Goal: Task Accomplishment & Management: Manage account settings

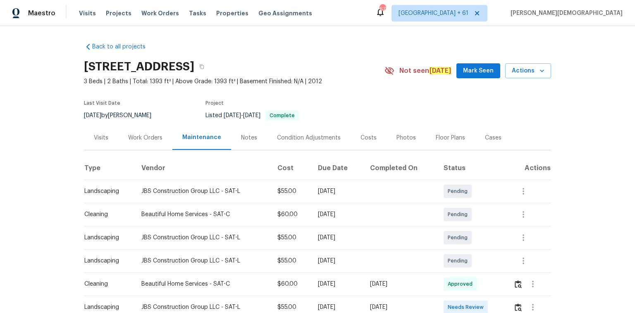
scroll to position [99, 0]
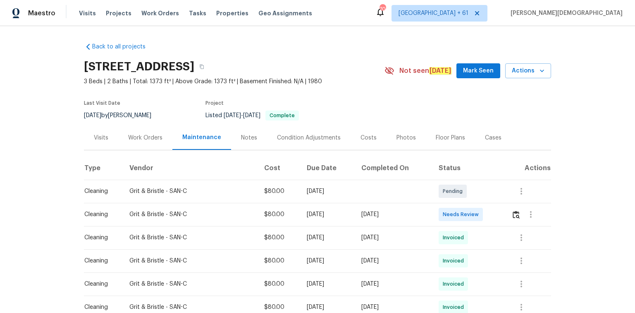
scroll to position [132, 0]
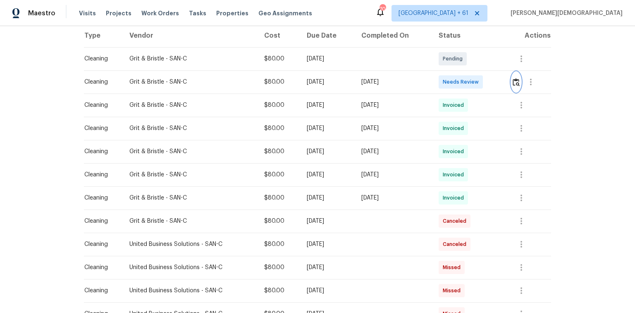
click at [512, 74] on button "button" at bounding box center [516, 82] width 10 height 20
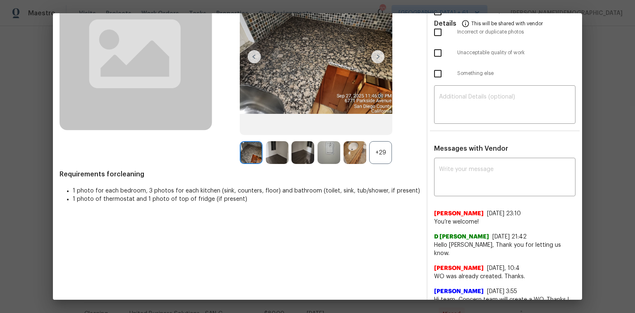
scroll to position [0, 0]
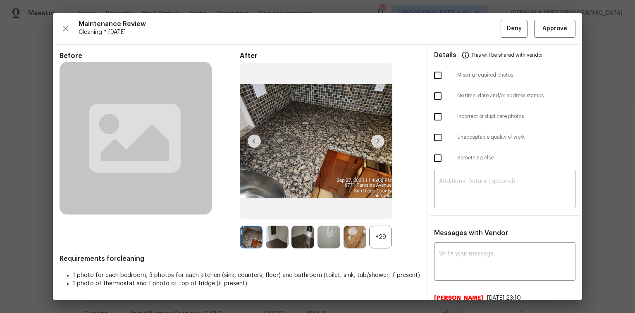
click at [552, 37] on div "Maintenance Review Cleaning * Mon, Sep 22 Deny Approve Before After +29 Require…" at bounding box center [317, 156] width 529 height 286
click at [550, 36] on button "Approve" at bounding box center [554, 29] width 41 height 18
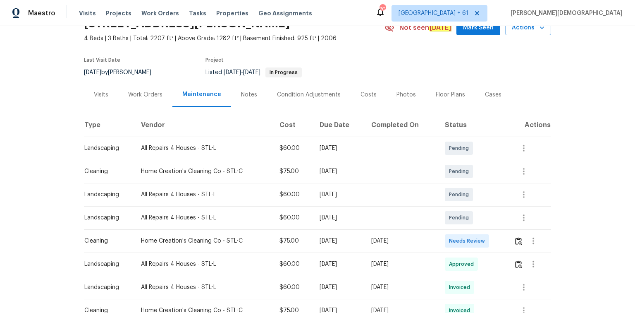
scroll to position [99, 0]
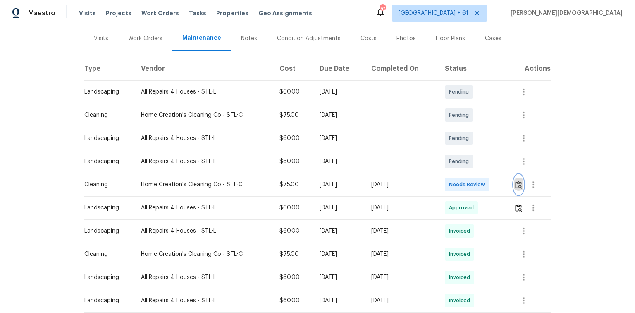
click at [518, 175] on button "button" at bounding box center [519, 184] width 10 height 20
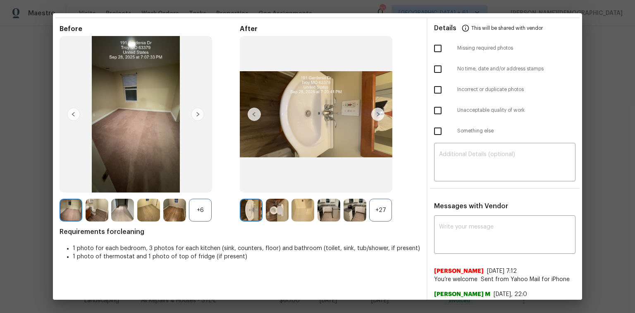
scroll to position [0, 0]
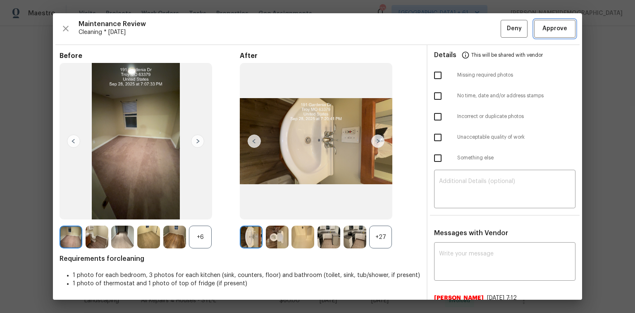
click at [544, 27] on span "Approve" at bounding box center [554, 29] width 25 height 10
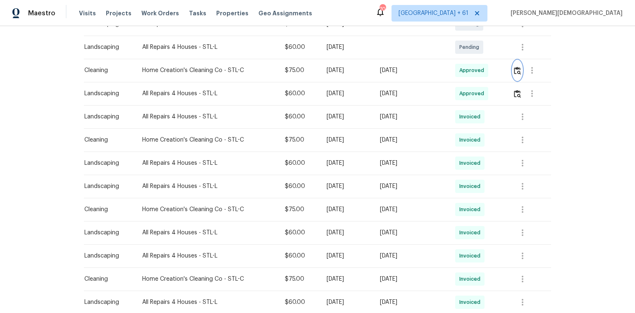
scroll to position [265, 0]
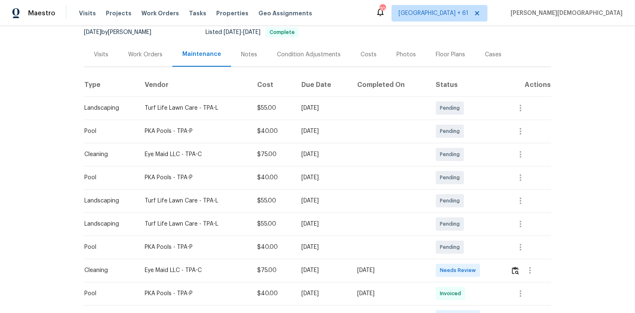
scroll to position [132, 0]
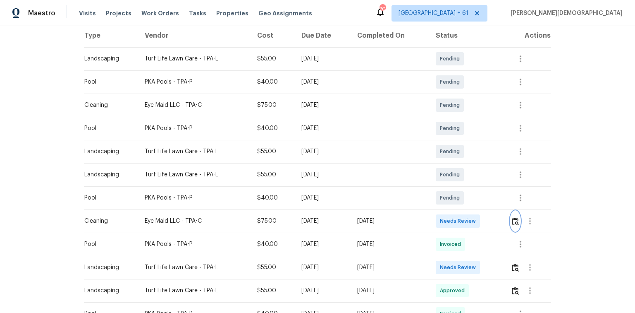
click at [451, 209] on img "button" at bounding box center [515, 221] width 7 height 8
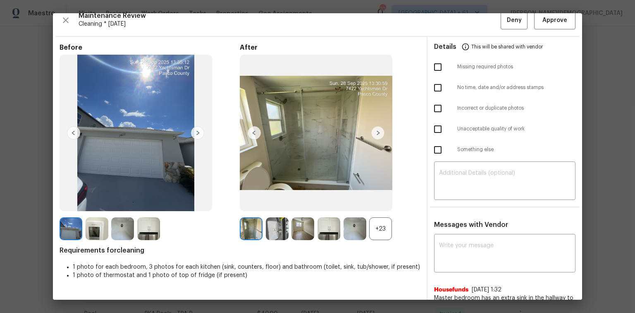
scroll to position [0, 0]
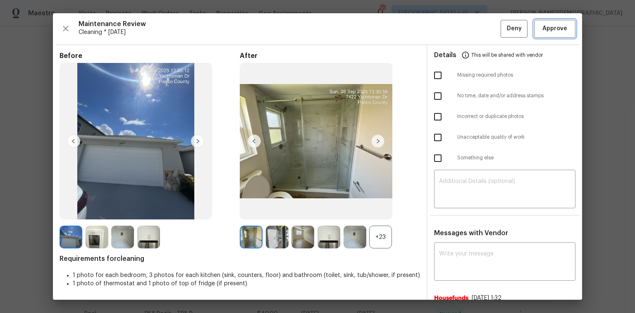
click at [451, 25] on button "Approve" at bounding box center [554, 29] width 41 height 18
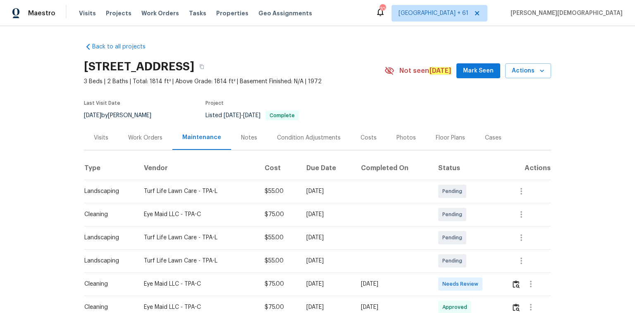
scroll to position [132, 0]
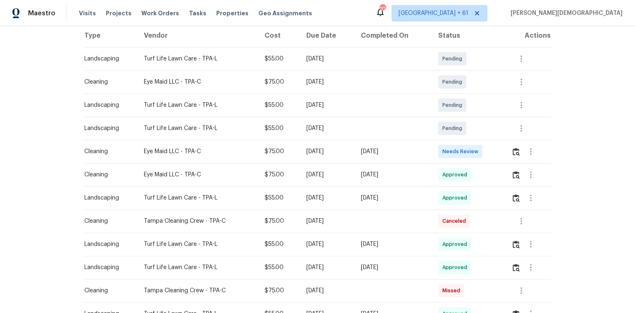
click at [451, 148] on td at bounding box center [528, 151] width 46 height 23
click at [451, 148] on img "button" at bounding box center [516, 152] width 7 height 8
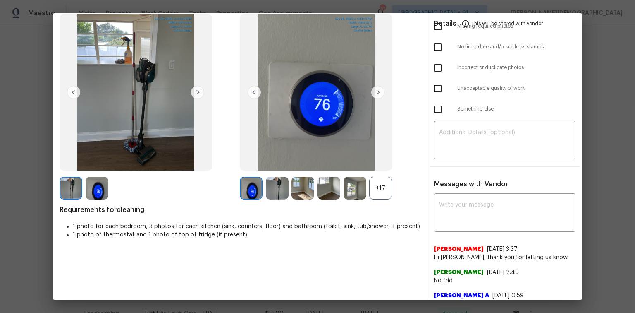
scroll to position [100, 0]
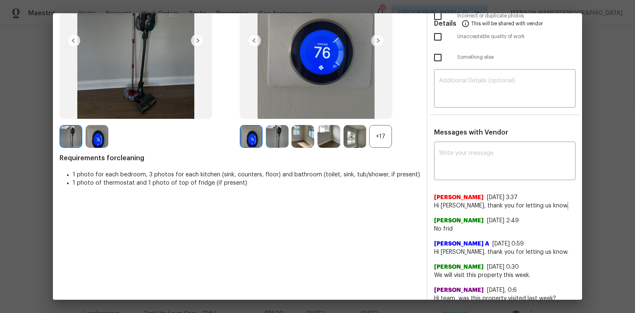
click at [451, 197] on div "Maintenance Review Cleaning * Mon, Sep 29 Deny Approve Before After +17 Require…" at bounding box center [317, 156] width 635 height 313
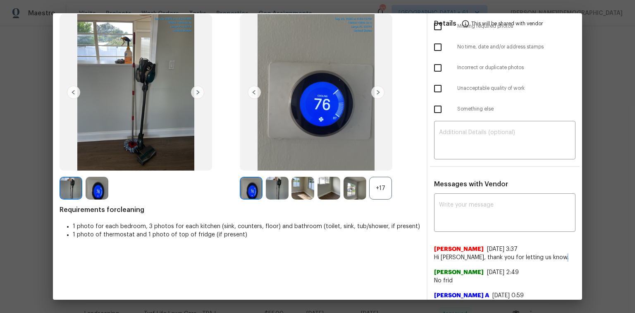
scroll to position [0, 0]
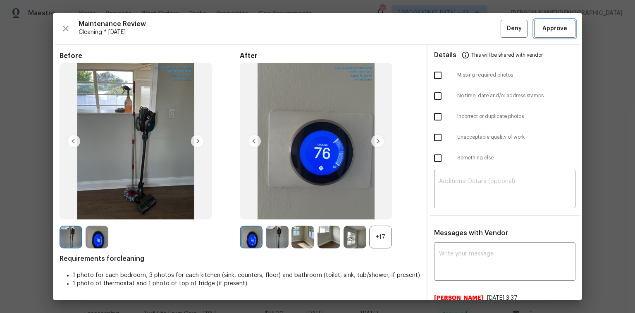
click at [451, 28] on span "Approve" at bounding box center [554, 29] width 25 height 10
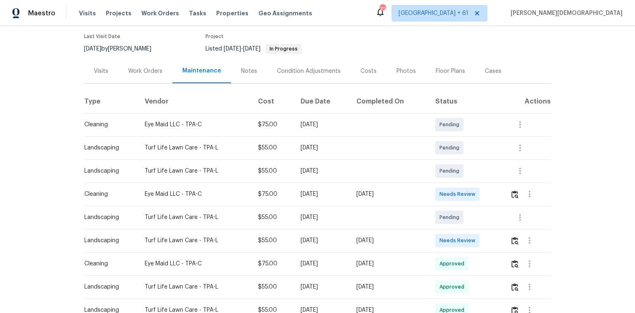
scroll to position [132, 0]
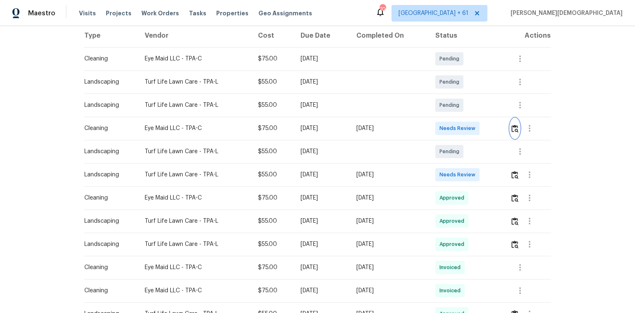
click at [514, 126] on img "button" at bounding box center [514, 128] width 7 height 8
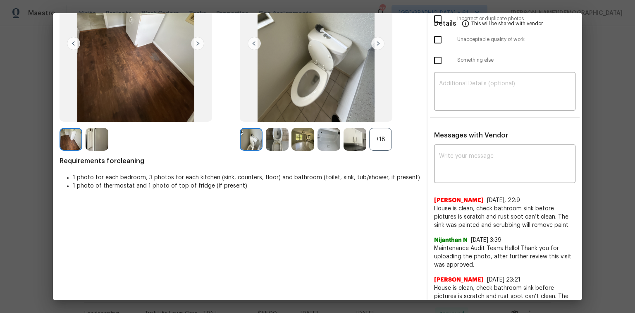
scroll to position [0, 0]
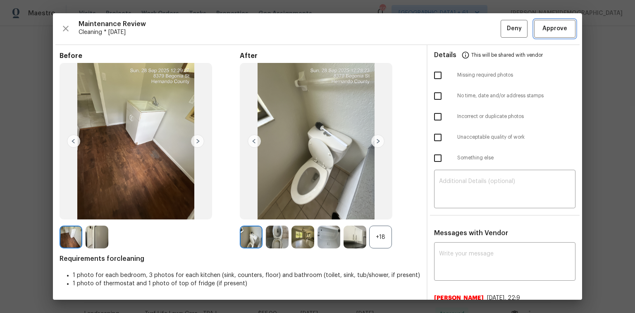
click at [548, 27] on span "Approve" at bounding box center [554, 29] width 25 height 10
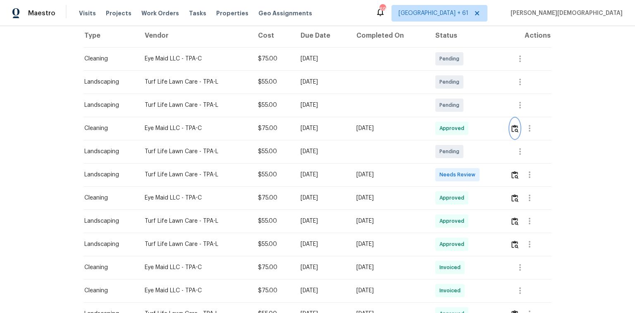
scroll to position [33, 0]
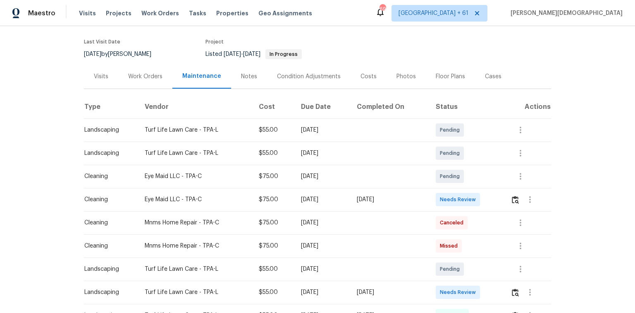
scroll to position [66, 0]
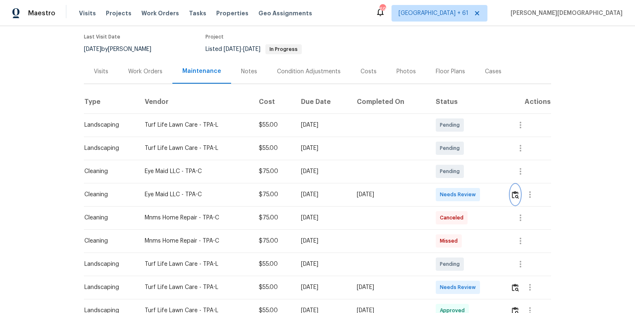
click at [451, 191] on img "button" at bounding box center [515, 195] width 7 height 8
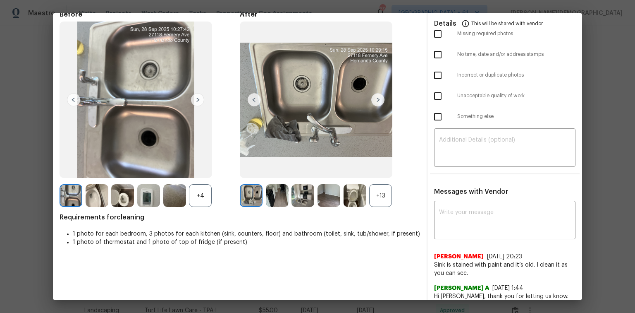
scroll to position [0, 0]
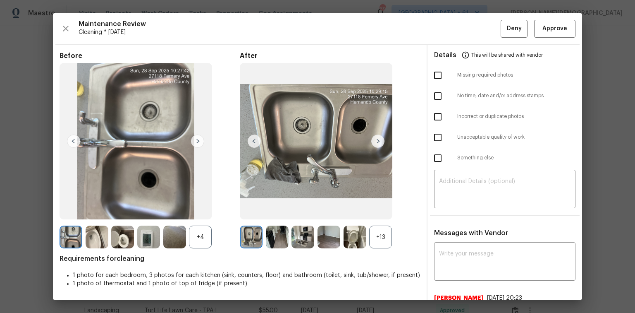
click at [451, 17] on div "Maintenance Review Cleaning * Mon, Sep 22 Deny Approve Before +4 After +13 Requ…" at bounding box center [317, 156] width 529 height 286
click at [451, 33] on button "Approve" at bounding box center [554, 29] width 41 height 18
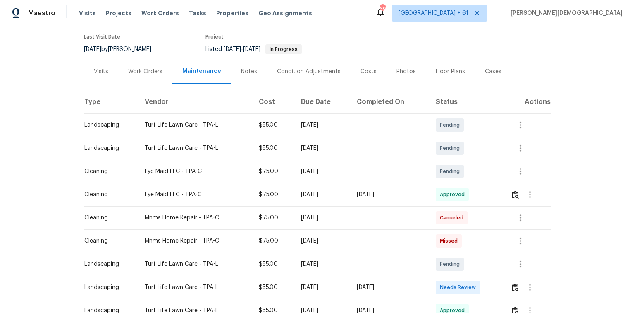
drag, startPoint x: 185, startPoint y: 191, endPoint x: 367, endPoint y: 205, distance: 182.4
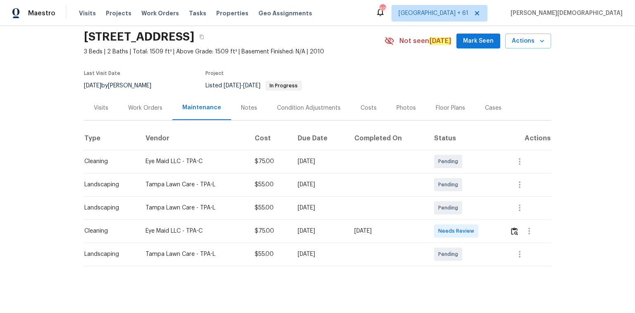
scroll to position [33, 0]
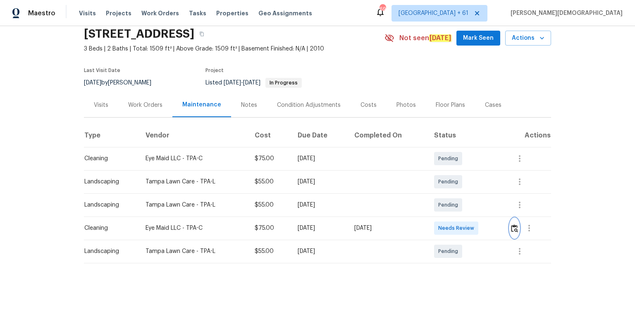
click at [451, 209] on img "button" at bounding box center [514, 228] width 7 height 8
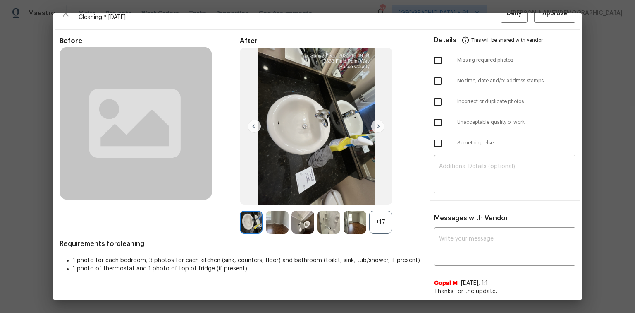
scroll to position [0, 0]
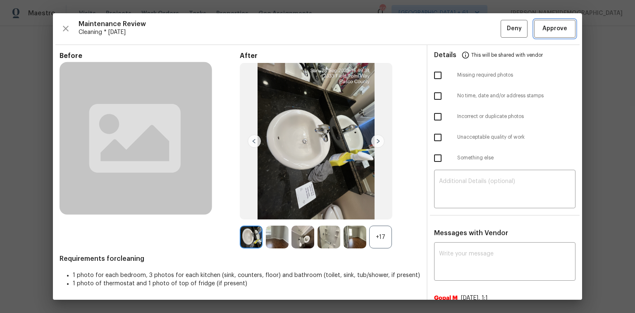
click at [451, 31] on span "Approve" at bounding box center [554, 29] width 25 height 10
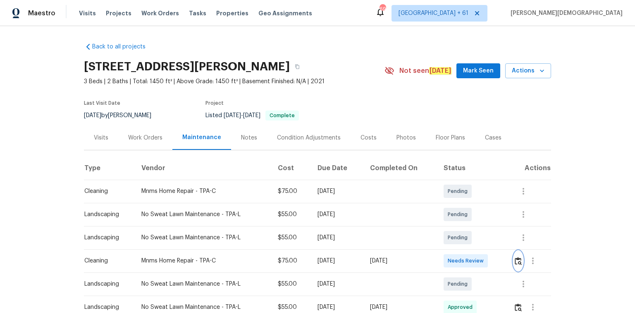
click at [451, 209] on img "button" at bounding box center [518, 261] width 7 height 8
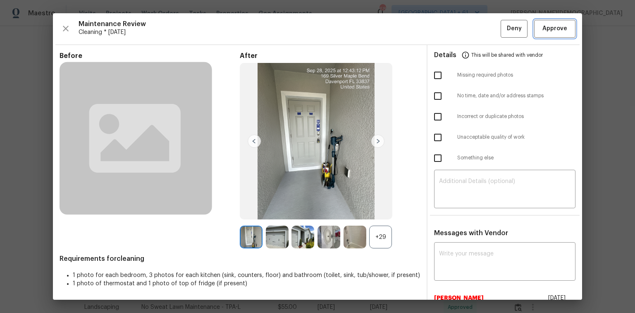
click at [451, 26] on span "Approve" at bounding box center [554, 29] width 25 height 10
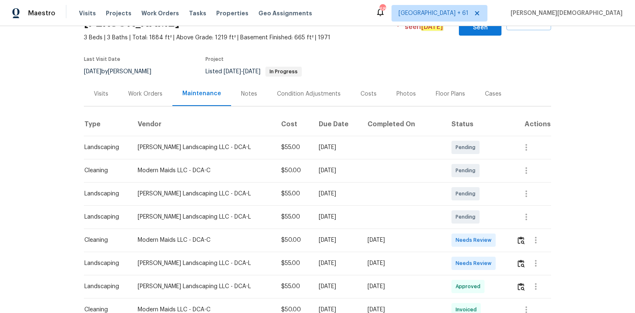
scroll to position [99, 0]
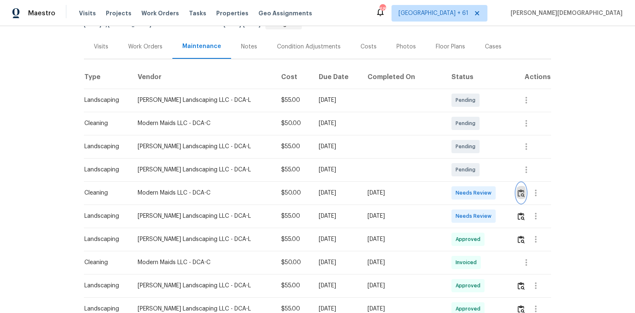
click at [451, 185] on button "button" at bounding box center [521, 193] width 10 height 20
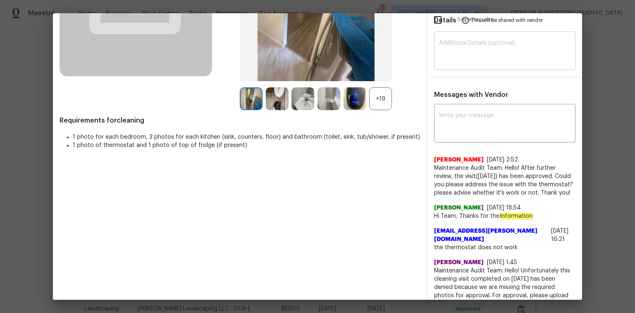
scroll to position [0, 0]
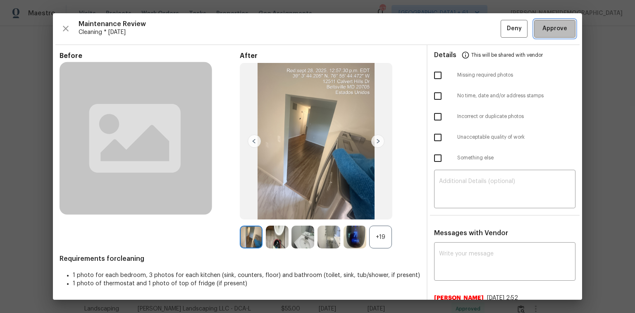
click at [451, 23] on button "Approve" at bounding box center [554, 29] width 41 height 18
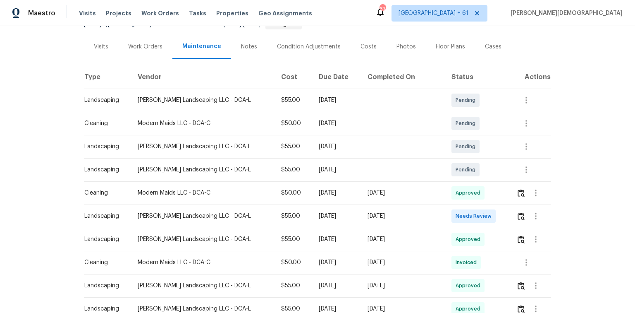
drag, startPoint x: 434, startPoint y: 178, endPoint x: 469, endPoint y: 183, distance: 35.1
click at [451, 183] on tr "Cleaning Modern Maids LLC - DCA-C $50.00 [DATE] [DATE] Approved" at bounding box center [317, 192] width 467 height 23
click at [451, 183] on td "Approved" at bounding box center [477, 192] width 65 height 23
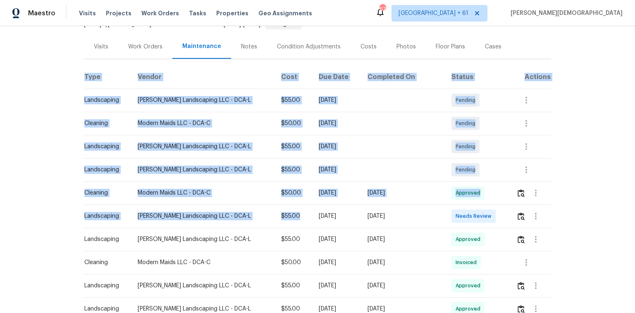
drag, startPoint x: 153, startPoint y: 191, endPoint x: 279, endPoint y: 198, distance: 126.7
click at [279, 198] on div "Back to all projects [STREET_ADDRESS][PERSON_NAME] 3 Beds | 3 Baths | Total: 18…" at bounding box center [317, 169] width 635 height 286
click at [322, 189] on td "[DATE]" at bounding box center [336, 192] width 49 height 23
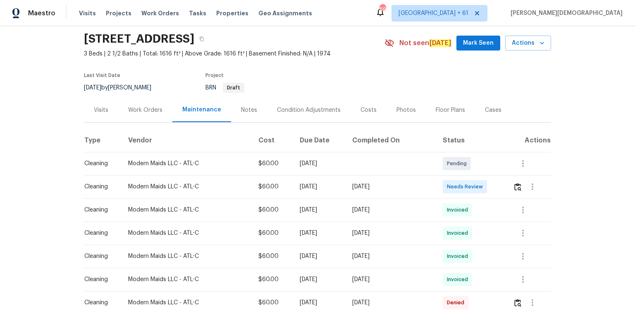
scroll to position [33, 0]
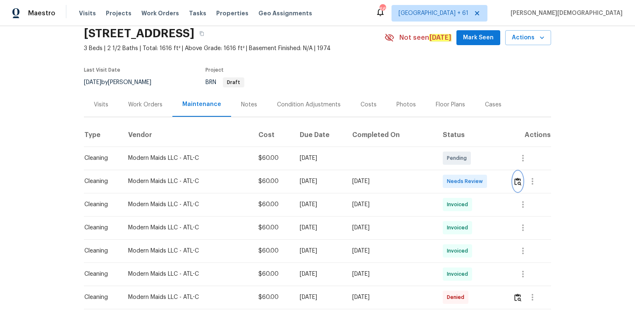
click at [516, 182] on button "button" at bounding box center [518, 181] width 10 height 20
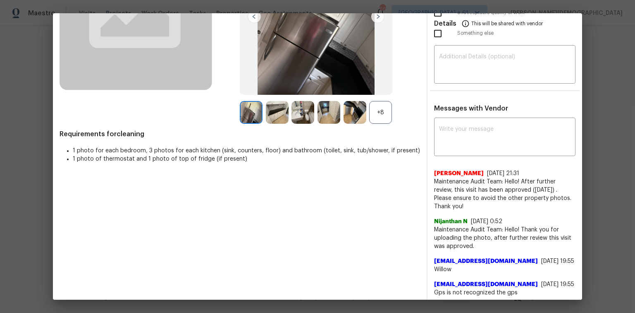
scroll to position [132, 0]
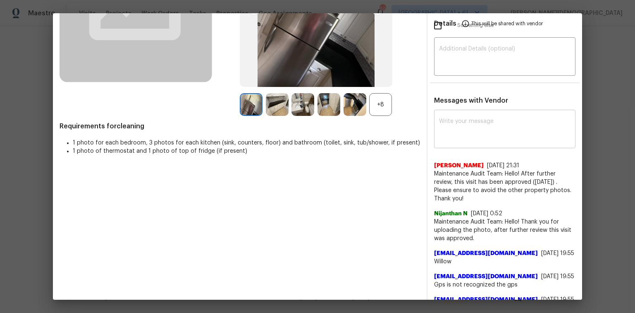
click at [446, 131] on textarea at bounding box center [504, 129] width 131 height 23
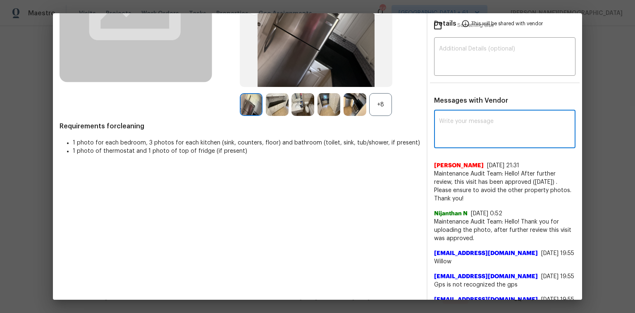
paste textarea "Maintenance Audit Team: Hello! Unfortunately, this cleaning visit completed on …"
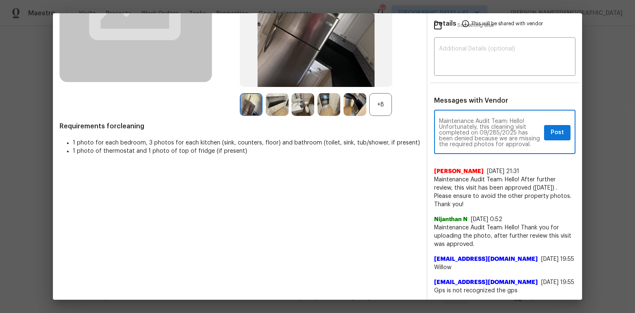
scroll to position [0, 0]
type textarea "Maintenance Audit Team: Hello! Unfortunately, this cleaning visit completed on …"
click at [461, 48] on textarea at bounding box center [504, 57] width 131 height 23
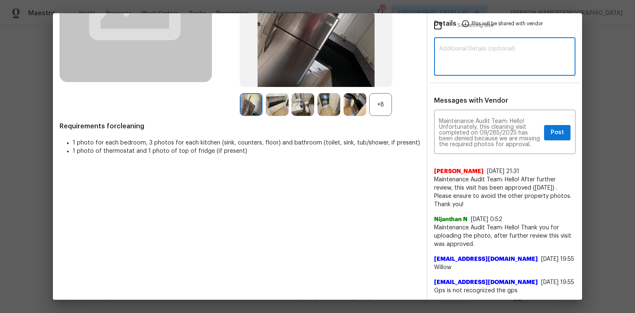
paste textarea "Maintenance Audit Team: Hello! Unfortunately, this cleaning visit completed on …"
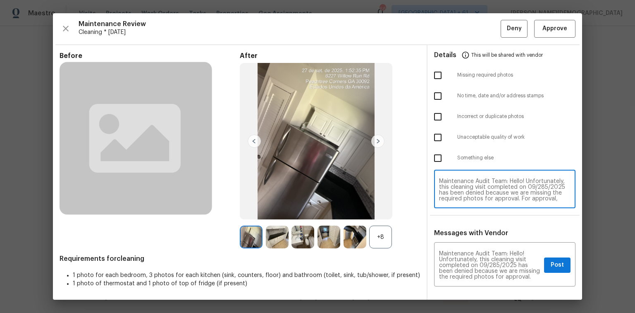
type textarea "Maintenance Audit Team: Hello! Unfortunately, this cleaning visit completed on …"
click at [434, 76] on input "checkbox" at bounding box center [437, 75] width 17 height 17
checkbox input "true"
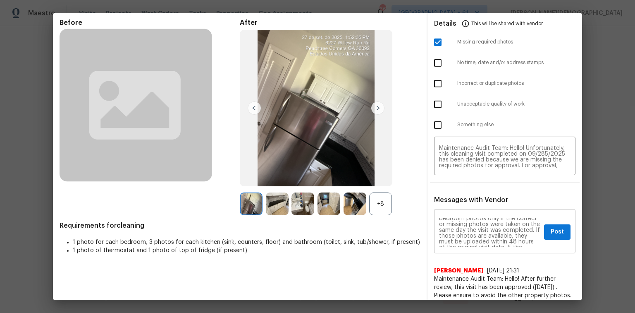
scroll to position [66, 0]
click at [551, 227] on span "Post" at bounding box center [557, 232] width 13 height 10
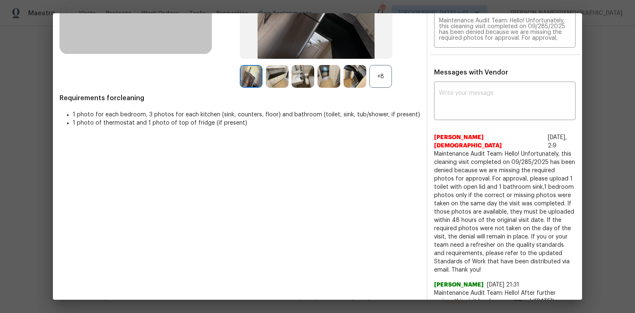
scroll to position [165, 0]
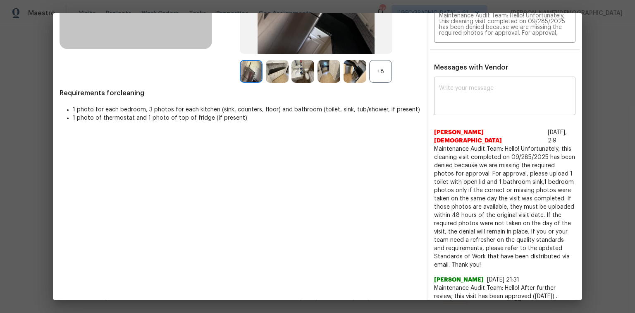
click at [469, 93] on textarea at bounding box center [504, 96] width 131 height 23
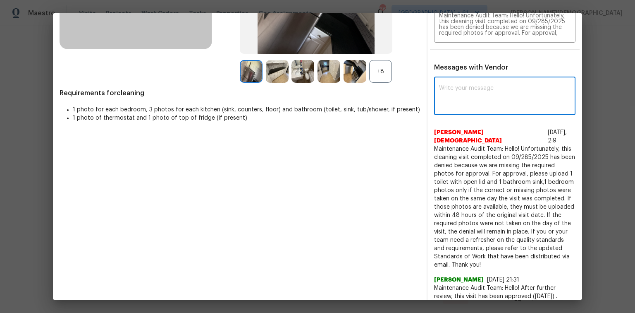
paste textarea "Maintenance Audit Team: Hello! Unfortunately, this cleaning visit completed on …"
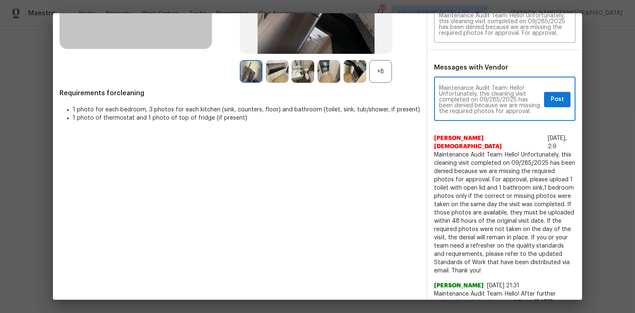
scroll to position [0, 0]
click at [489, 91] on textarea "Maintenance Audit Team: Hello! Unfortunately, this cleaning visit completed on …" at bounding box center [490, 99] width 102 height 29
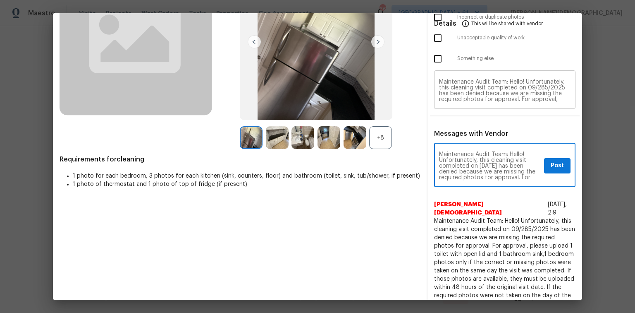
type textarea "Maintenance Audit Team: Hello! Unfortunately, this cleaning visit completed on …"
click at [486, 95] on textarea "Maintenance Audit Team: Hello! Unfortunately, this cleaning visit completed on …" at bounding box center [504, 90] width 131 height 23
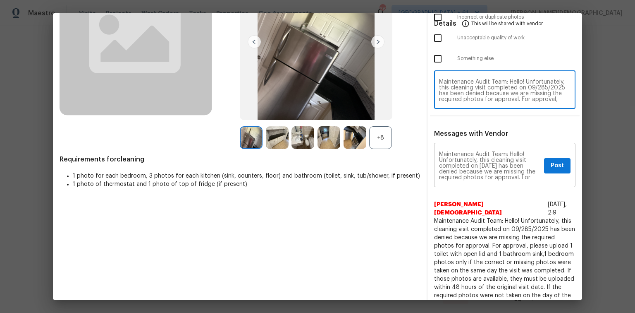
click at [502, 170] on textarea "Maintenance Audit Team: Hello! Unfortunately, this cleaning visit completed on …" at bounding box center [490, 165] width 102 height 29
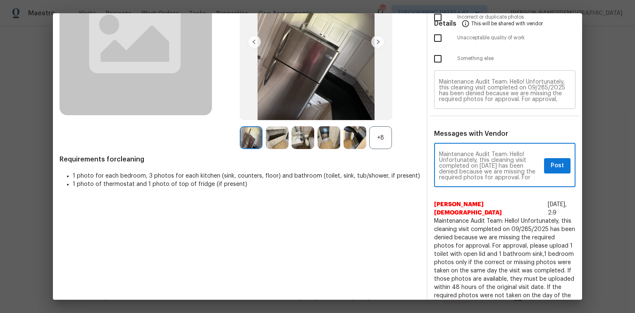
click at [469, 91] on textarea "Maintenance Audit Team: Hello! Unfortunately, this cleaning visit completed on …" at bounding box center [504, 90] width 131 height 23
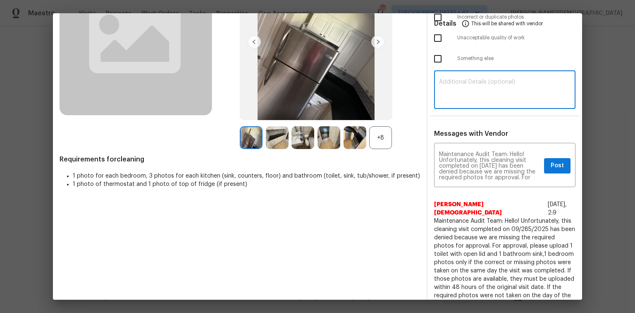
paste textarea "Maintenance Audit Team: Hello! Unfortunately, this cleaning visit completed on …"
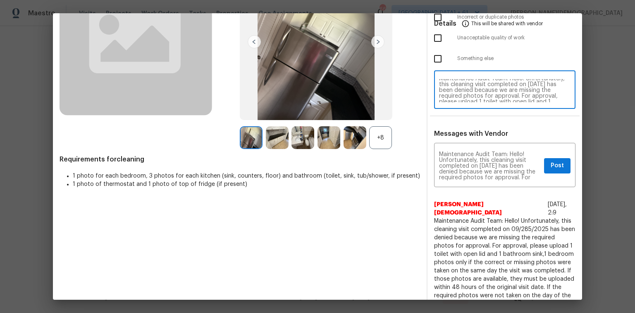
scroll to position [0, 0]
type textarea "Maintenance Audit Team: Hello! Unfortunately, this cleaning visit completed on …"
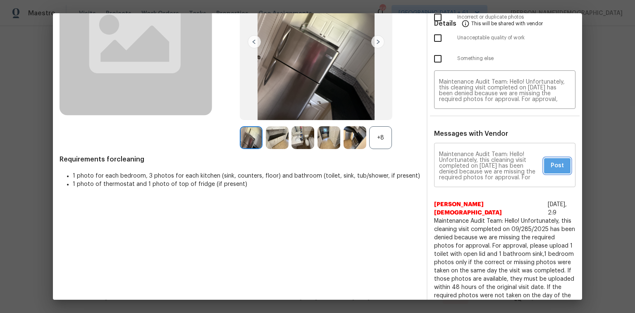
click at [553, 162] on span "Post" at bounding box center [557, 165] width 13 height 10
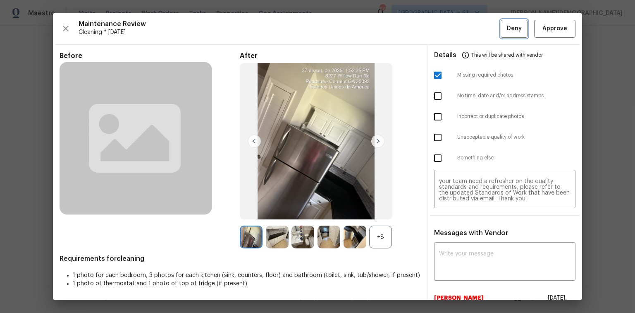
click at [509, 33] on button "Deny" at bounding box center [514, 29] width 27 height 18
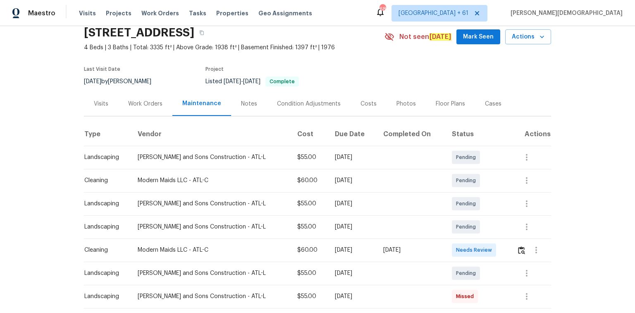
scroll to position [66, 0]
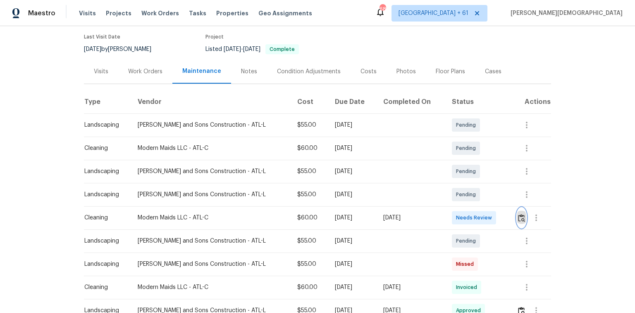
click at [451, 209] on img "button" at bounding box center [521, 218] width 7 height 8
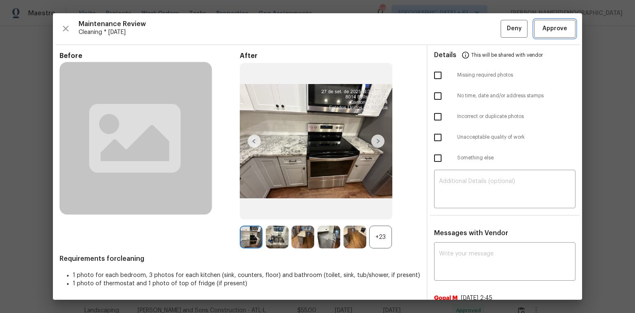
click at [451, 25] on span "Approve" at bounding box center [554, 29] width 25 height 10
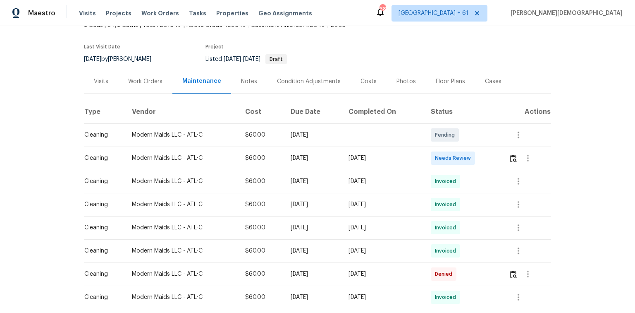
scroll to position [66, 0]
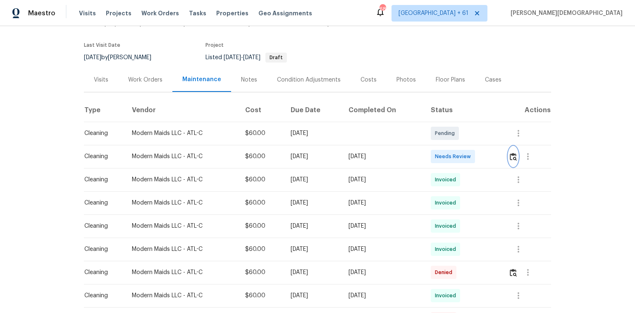
click at [451, 153] on img "button" at bounding box center [513, 157] width 7 height 8
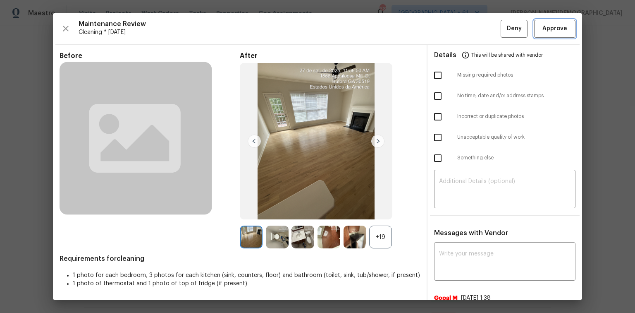
click at [451, 24] on span "Approve" at bounding box center [554, 29] width 25 height 10
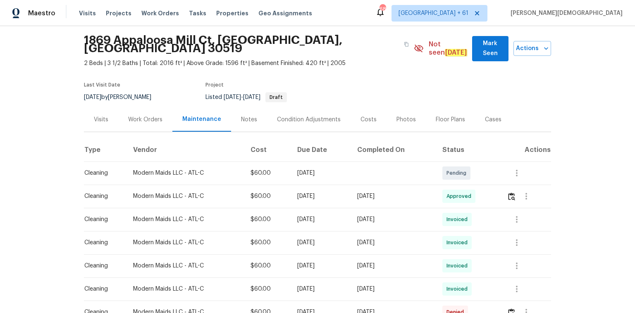
scroll to position [0, 0]
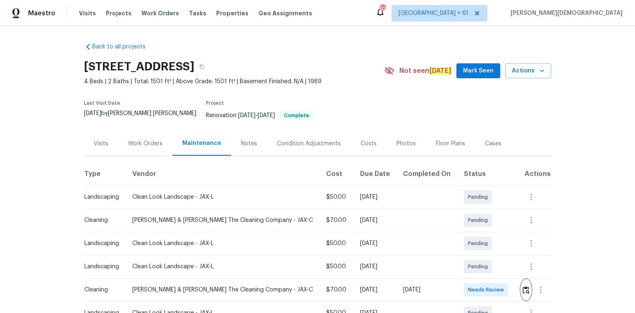
click at [451, 209] on img "button" at bounding box center [526, 290] width 7 height 8
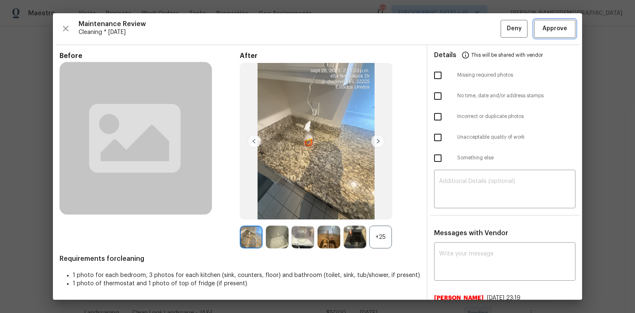
click at [451, 28] on span "Approve" at bounding box center [555, 29] width 28 height 10
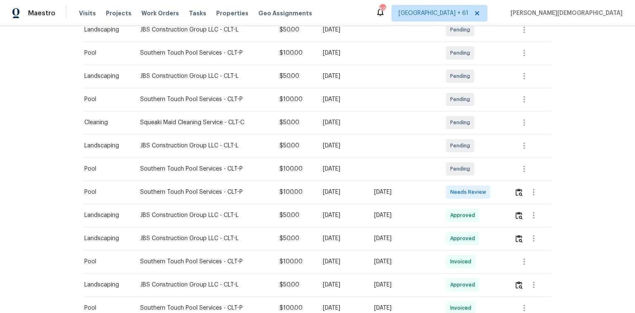
scroll to position [165, 0]
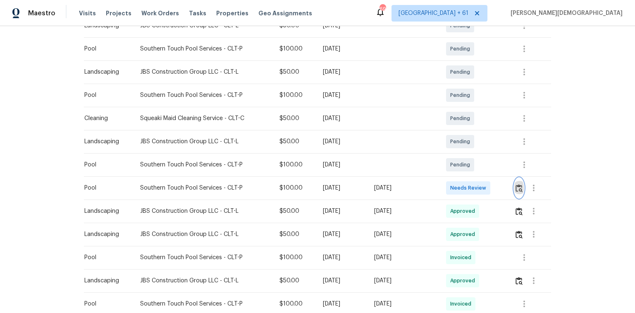
click at [518, 184] on img "button" at bounding box center [519, 188] width 7 height 8
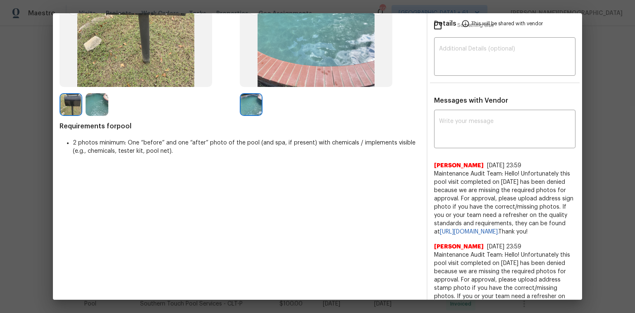
scroll to position [0, 0]
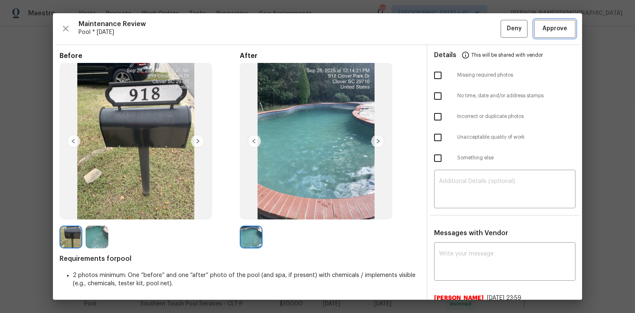
click at [556, 35] on button "Approve" at bounding box center [554, 29] width 41 height 18
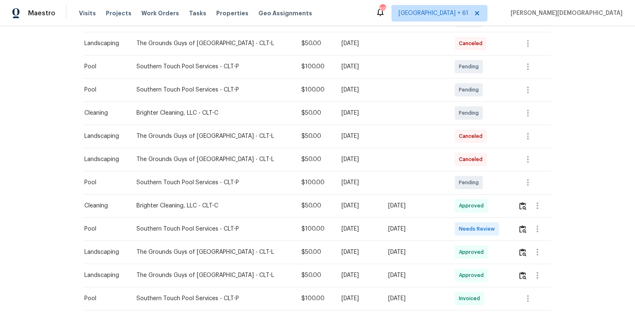
scroll to position [198, 0]
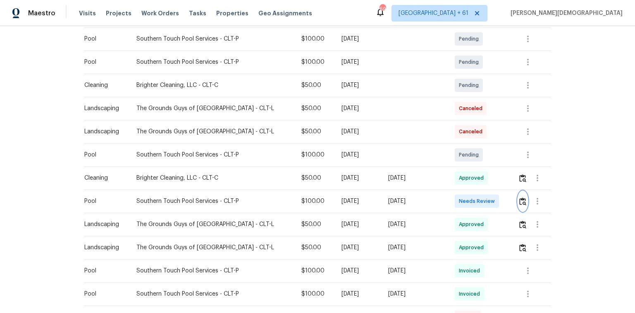
click at [451, 197] on img "button" at bounding box center [522, 201] width 7 height 8
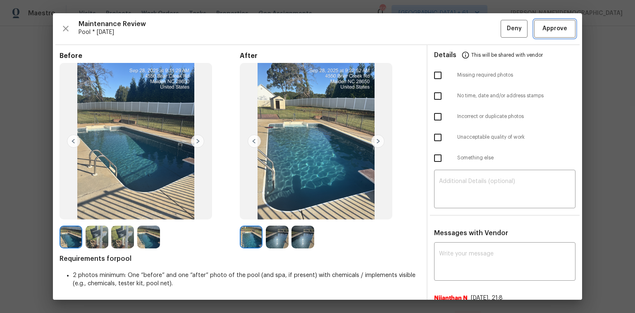
click at [451, 31] on span "Approve" at bounding box center [554, 29] width 25 height 10
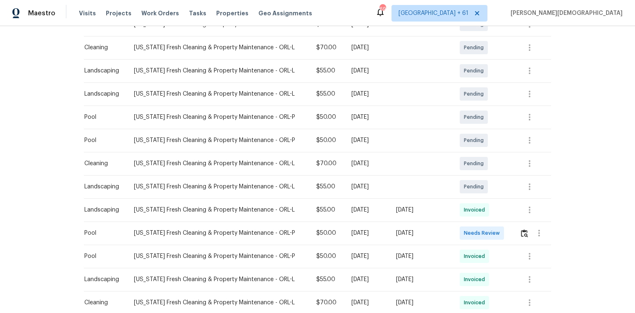
scroll to position [198, 0]
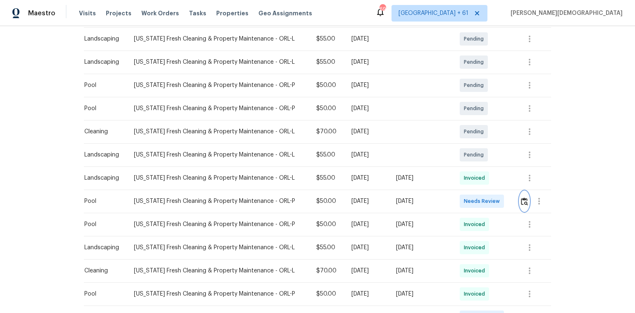
click at [451, 192] on button "button" at bounding box center [525, 201] width 10 height 20
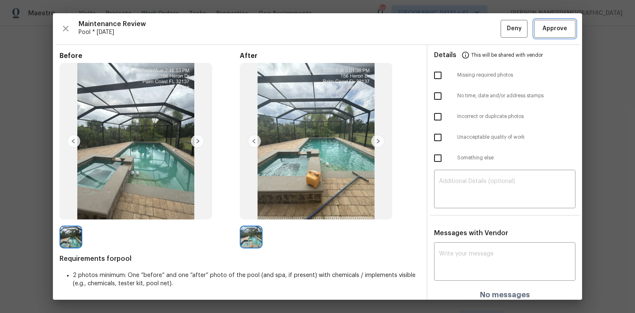
click at [451, 25] on span "Approve" at bounding box center [554, 29] width 25 height 10
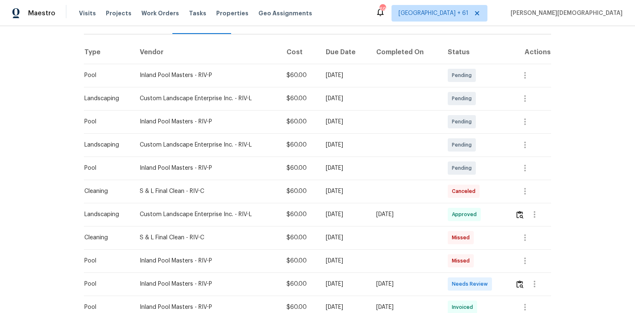
scroll to position [132, 0]
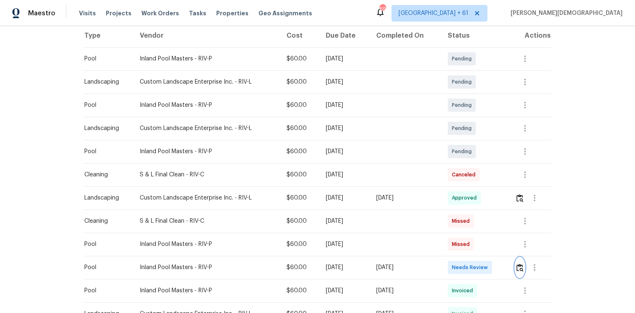
click at [451, 209] on img "button" at bounding box center [519, 267] width 7 height 8
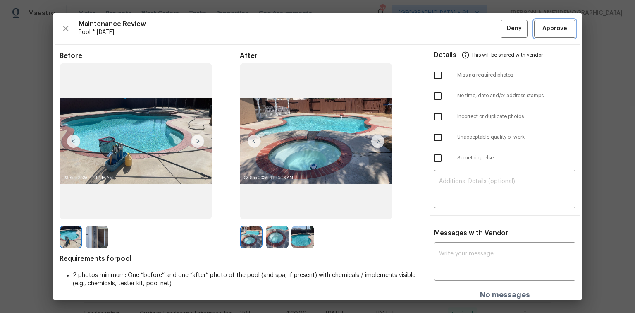
click at [451, 33] on span "Approve" at bounding box center [555, 29] width 28 height 10
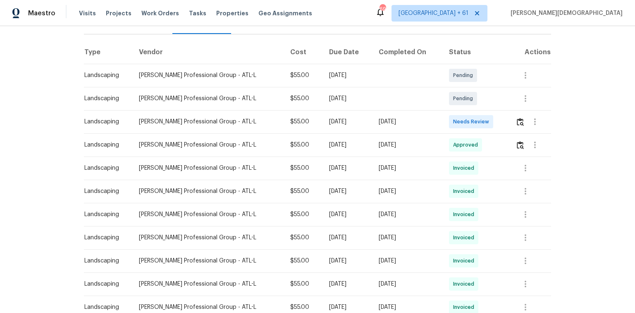
scroll to position [66, 0]
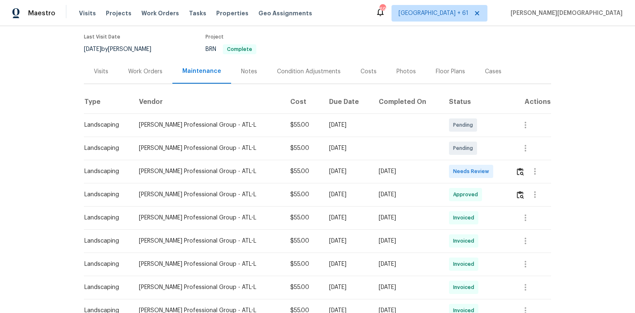
click at [451, 166] on td at bounding box center [530, 171] width 42 height 23
click at [451, 168] on img "button" at bounding box center [520, 171] width 7 height 8
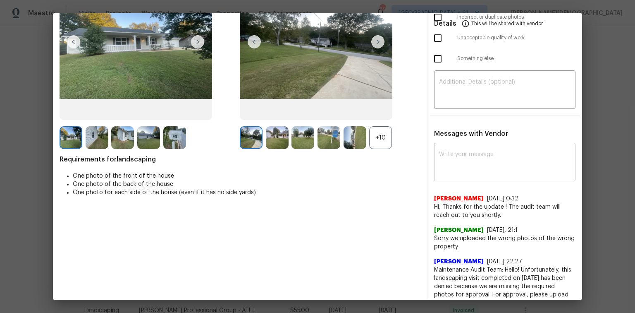
scroll to position [0, 0]
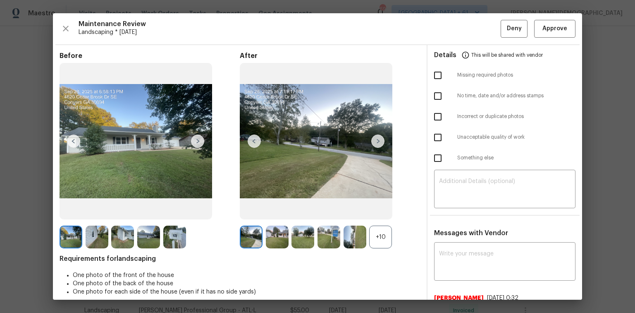
click at [451, 41] on div "Maintenance Review Landscaping * Mon, Sep 29 Deny Approve Before After +10 Requ…" at bounding box center [317, 156] width 529 height 286
click at [451, 33] on span "Approve" at bounding box center [554, 29] width 25 height 10
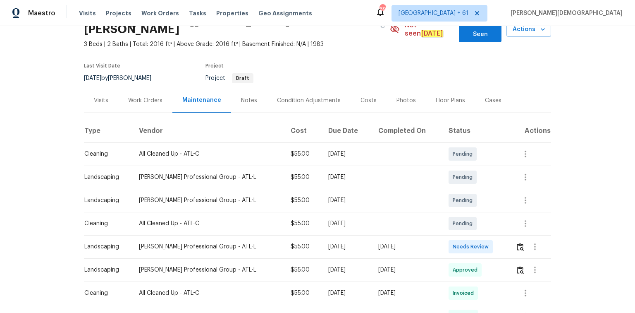
scroll to position [132, 0]
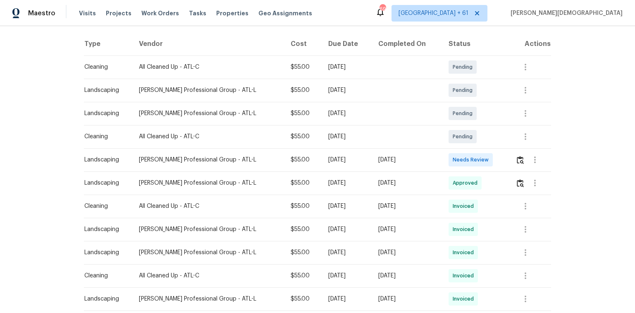
click at [509, 150] on td at bounding box center [530, 159] width 42 height 23
click at [511, 149] on td at bounding box center [530, 159] width 42 height 23
click at [517, 156] on img "button" at bounding box center [520, 160] width 7 height 8
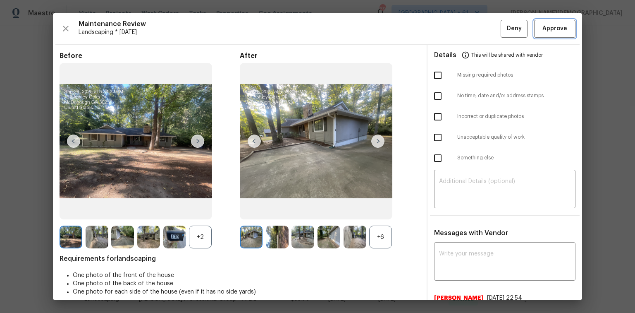
click at [551, 26] on span "Approve" at bounding box center [554, 29] width 25 height 10
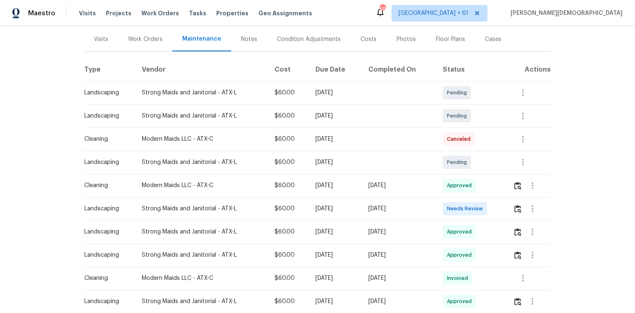
scroll to position [99, 0]
click at [516, 205] on img "button" at bounding box center [517, 208] width 7 height 8
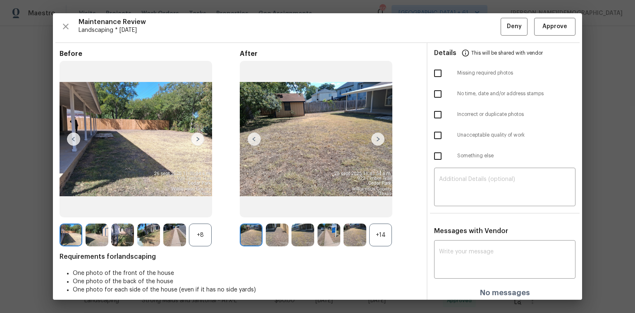
scroll to position [0, 0]
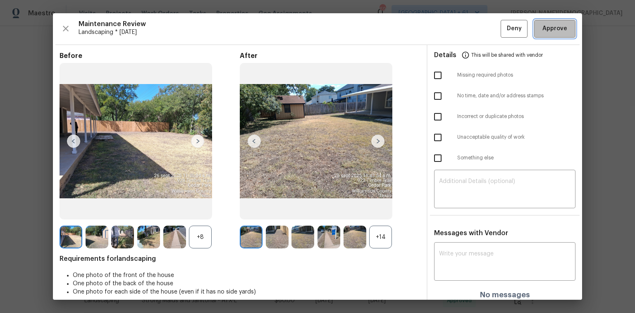
click at [547, 30] on span "Approve" at bounding box center [554, 29] width 25 height 10
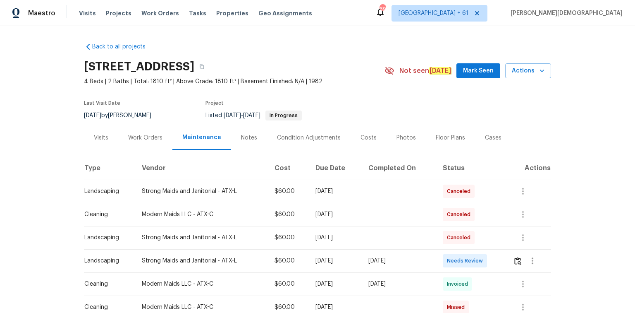
scroll to position [99, 0]
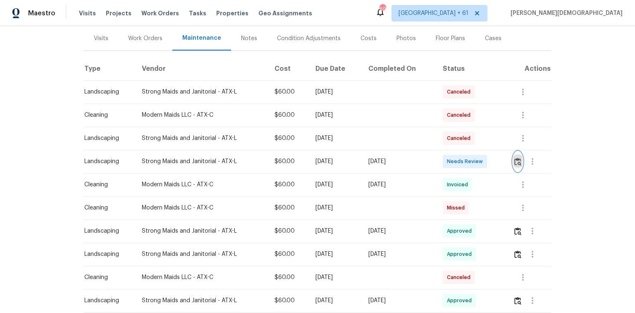
click at [451, 164] on button "button" at bounding box center [518, 161] width 10 height 20
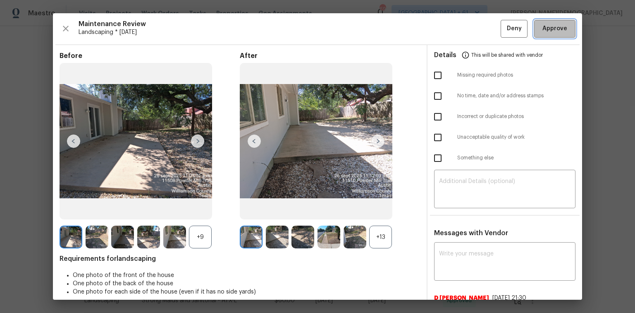
click at [451, 28] on span "Approve" at bounding box center [554, 29] width 25 height 10
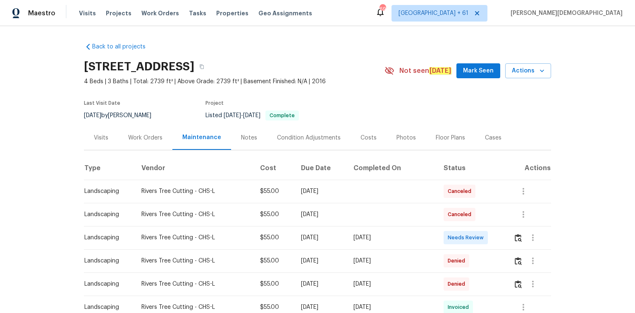
scroll to position [66, 0]
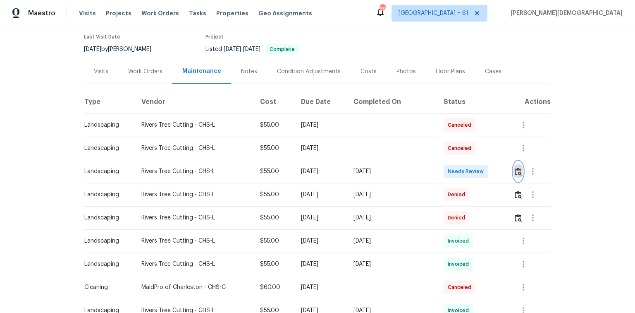
click at [451, 167] on img "button" at bounding box center [518, 171] width 7 height 8
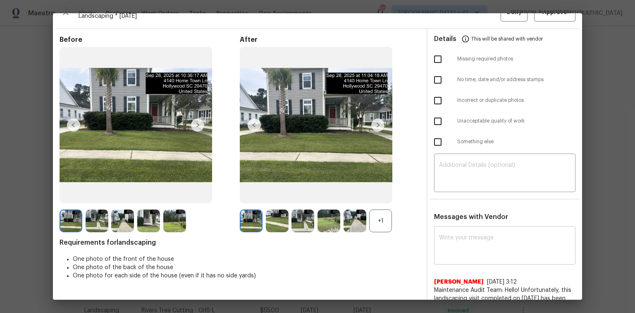
scroll to position [0, 0]
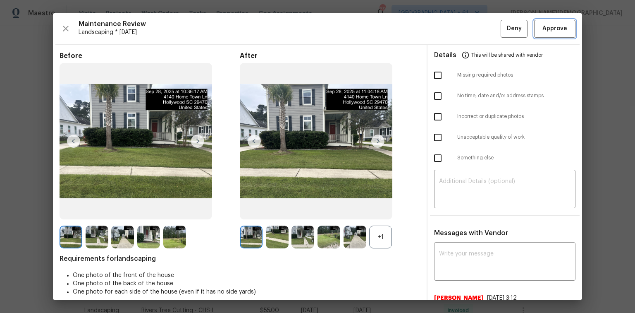
click at [451, 23] on button "Approve" at bounding box center [554, 29] width 41 height 18
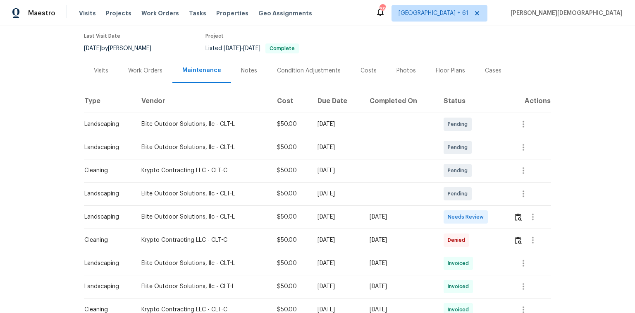
scroll to position [99, 0]
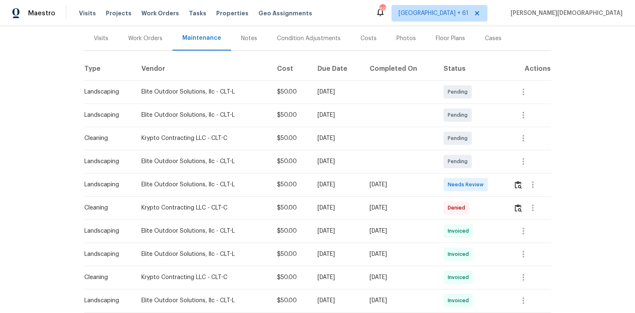
click at [451, 187] on div at bounding box center [533, 184] width 20 height 20
click at [451, 184] on img "button" at bounding box center [518, 185] width 7 height 8
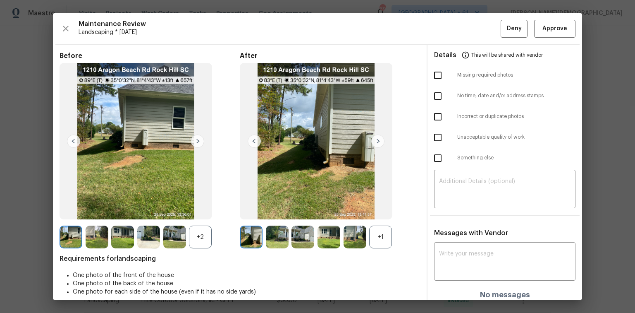
click at [385, 140] on img at bounding box center [316, 141] width 153 height 156
click at [381, 140] on img at bounding box center [377, 140] width 13 height 13
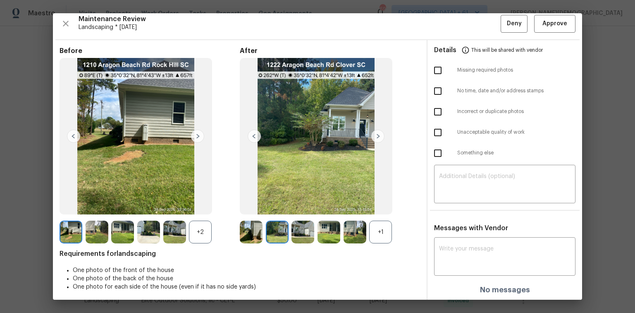
scroll to position [7, 0]
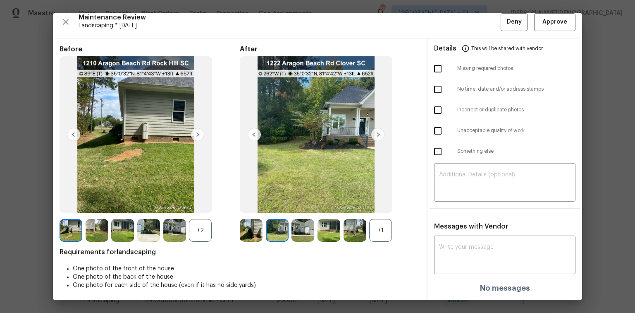
drag, startPoint x: 617, startPoint y: 119, endPoint x: 615, endPoint y: 148, distance: 29.4
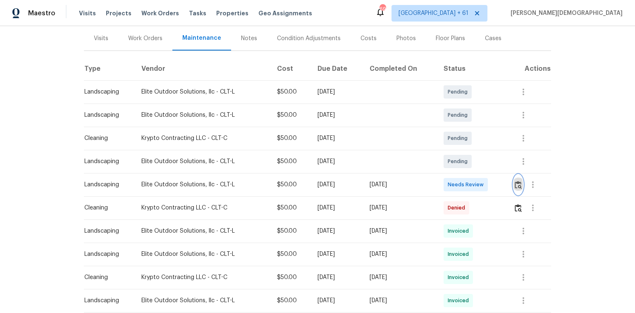
click at [451, 181] on img "button" at bounding box center [518, 185] width 7 height 8
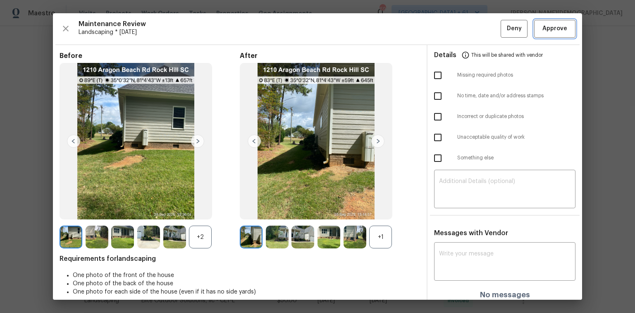
click at [451, 32] on span "Approve" at bounding box center [554, 29] width 25 height 10
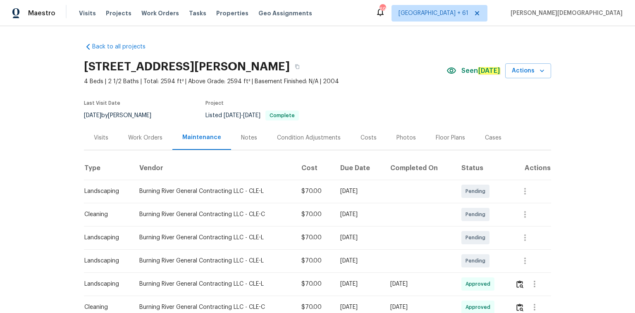
drag, startPoint x: 51, startPoint y: 175, endPoint x: 10, endPoint y: 174, distance: 41.4
click at [51, 175] on div "Back to all projects [STREET_ADDRESS][PERSON_NAME] 4 Beds | 2 1/2 Baths | Total…" at bounding box center [317, 169] width 635 height 286
click at [451, 125] on div "Visits Work Orders Maintenance Notes Condition Adjustments Costs Photos Floor P…" at bounding box center [317, 137] width 467 height 25
click at [401, 79] on span "4 Beds | 2 1/2 Baths | Total: 2594 ft² | Above Grade: 2594 ft² | Basement Finis…" at bounding box center [265, 81] width 363 height 8
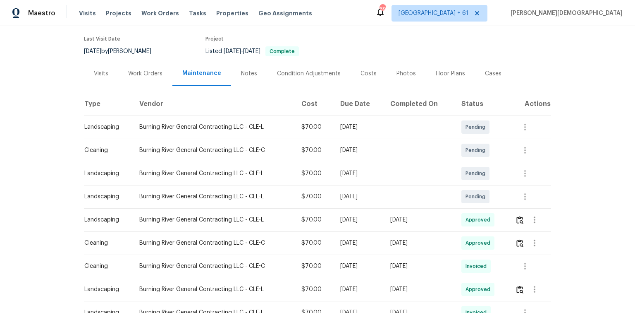
scroll to position [66, 0]
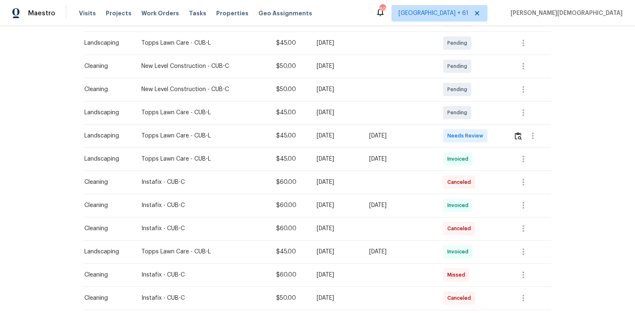
scroll to position [232, 0]
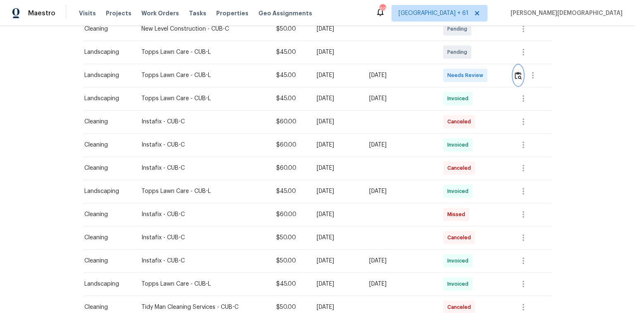
click at [451, 72] on img "button" at bounding box center [518, 76] width 7 height 8
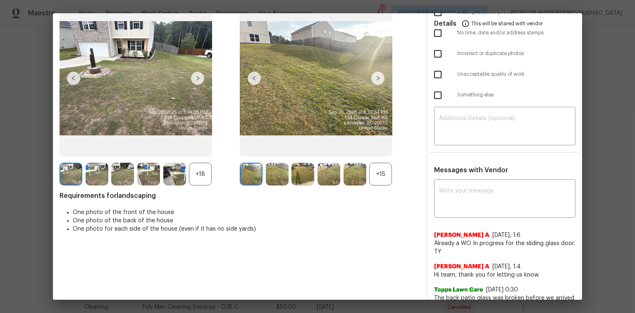
scroll to position [0, 0]
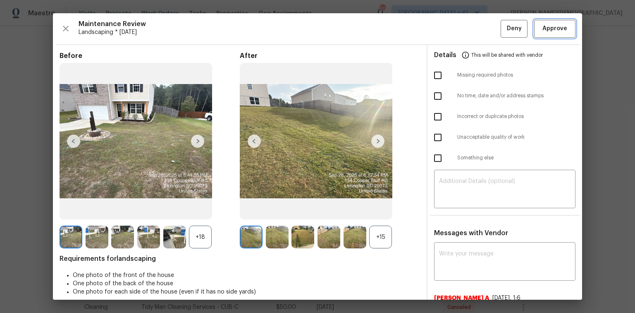
click at [451, 33] on button "Approve" at bounding box center [554, 29] width 41 height 18
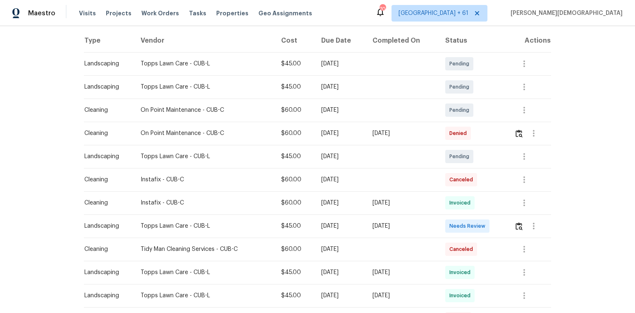
scroll to position [165, 0]
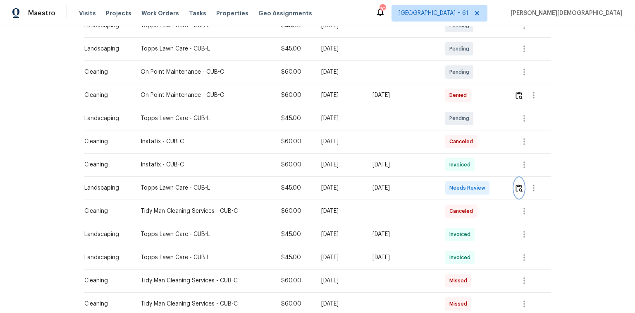
click at [517, 184] on img "button" at bounding box center [519, 188] width 7 height 8
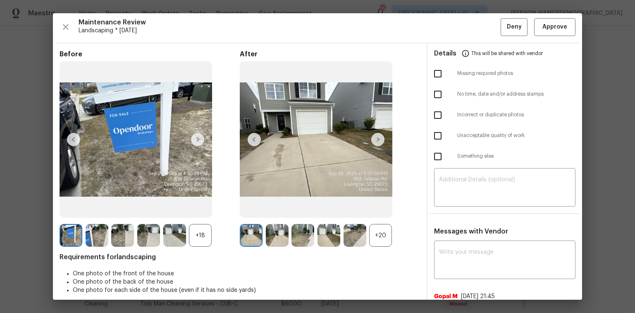
scroll to position [0, 0]
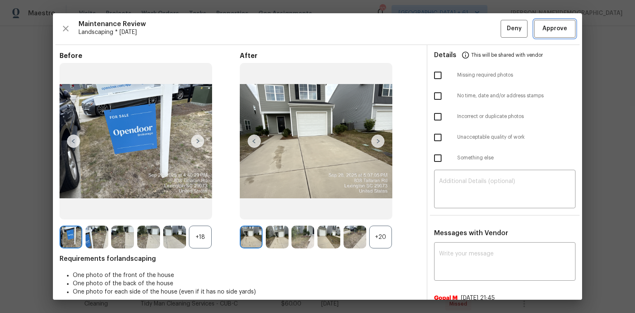
click at [552, 26] on span "Approve" at bounding box center [554, 29] width 25 height 10
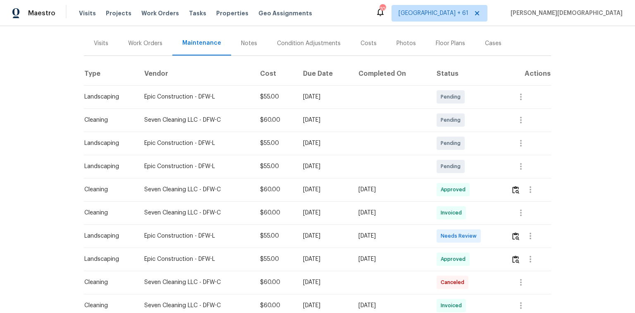
scroll to position [132, 0]
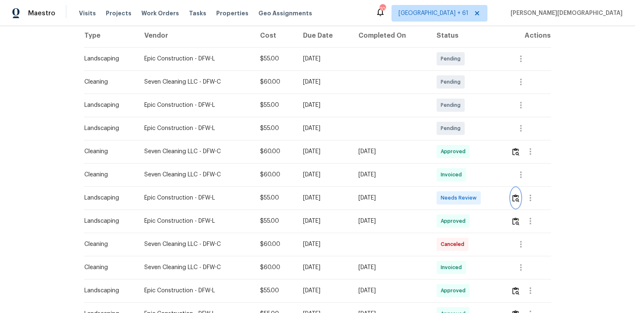
click at [513, 199] on button "button" at bounding box center [516, 198] width 10 height 20
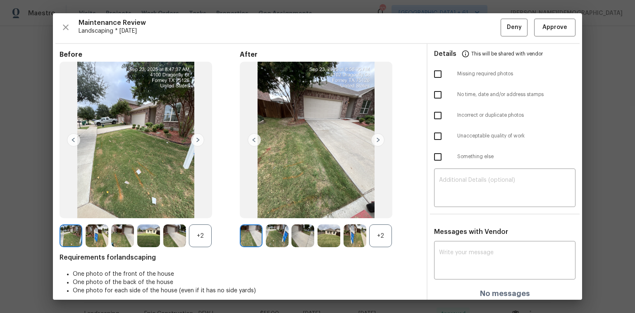
scroll to position [0, 0]
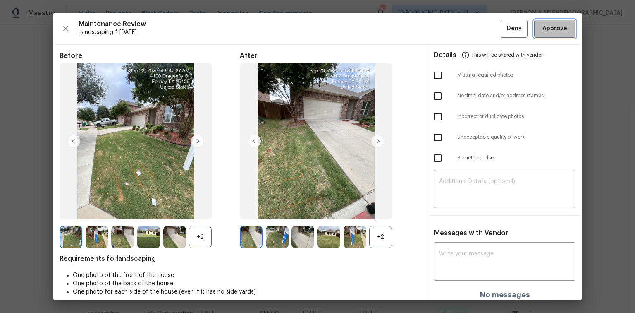
click at [542, 26] on span "Approve" at bounding box center [554, 29] width 25 height 10
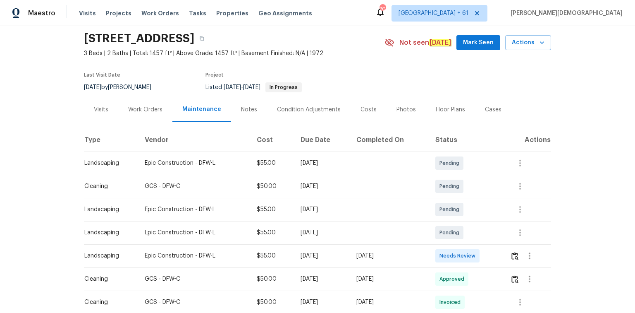
scroll to position [66, 0]
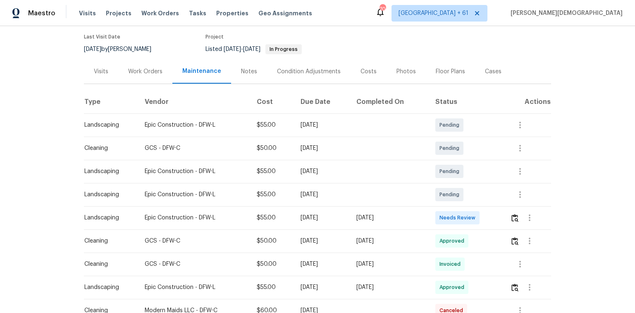
click at [508, 212] on td at bounding box center [528, 217] width 48 height 23
click at [515, 214] on img "button" at bounding box center [514, 218] width 7 height 8
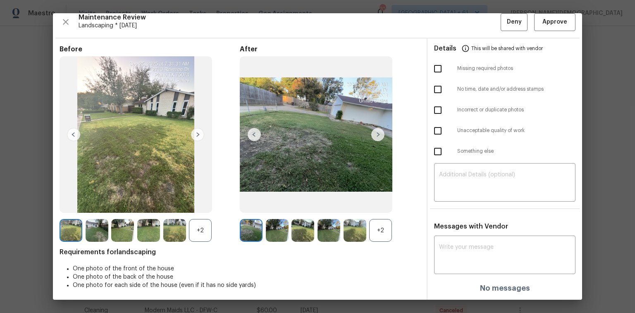
scroll to position [0, 0]
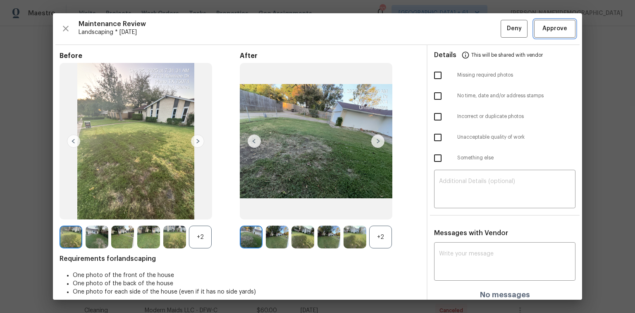
drag, startPoint x: 557, startPoint y: 23, endPoint x: 557, endPoint y: 29, distance: 6.2
click at [557, 24] on span "Approve" at bounding box center [554, 29] width 25 height 10
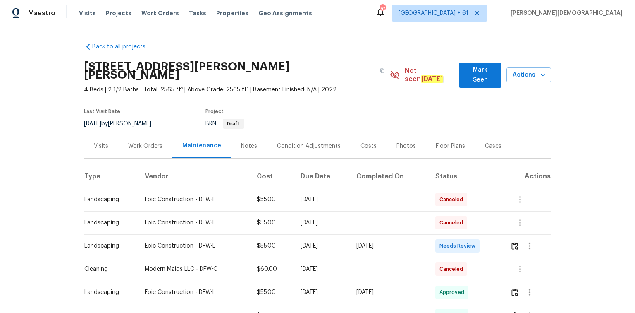
scroll to position [99, 0]
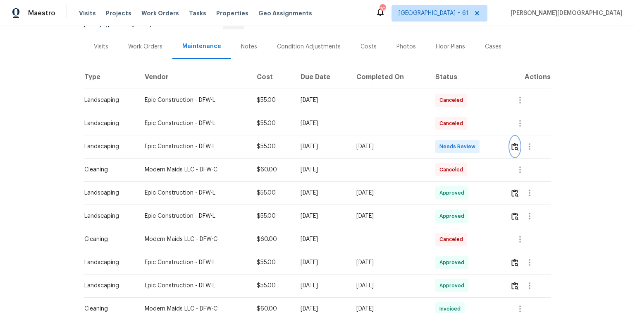
click at [451, 136] on button "button" at bounding box center [515, 146] width 10 height 20
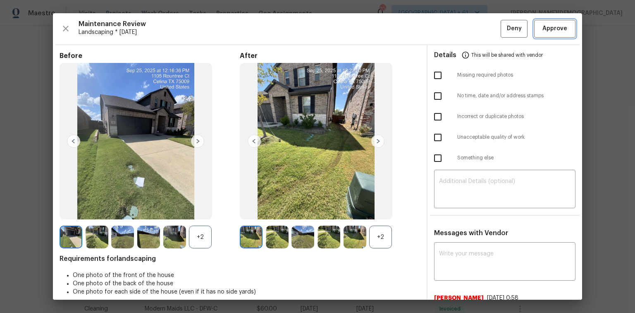
click at [451, 33] on span "Approve" at bounding box center [554, 29] width 25 height 10
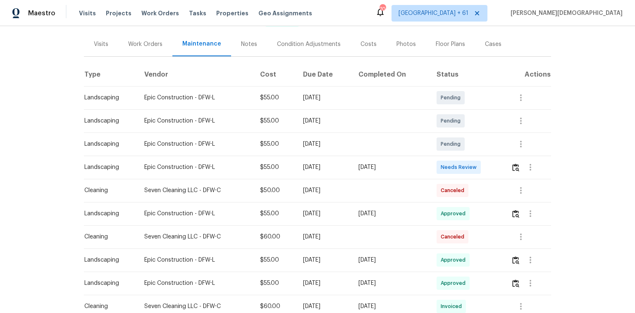
scroll to position [99, 0]
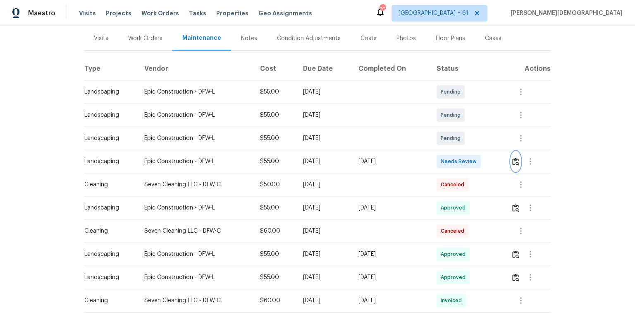
click at [451, 162] on button "button" at bounding box center [516, 161] width 10 height 20
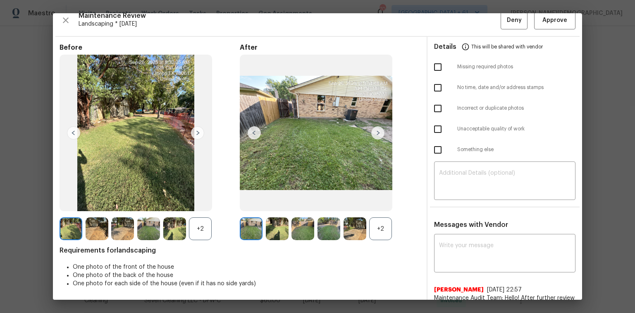
scroll to position [0, 0]
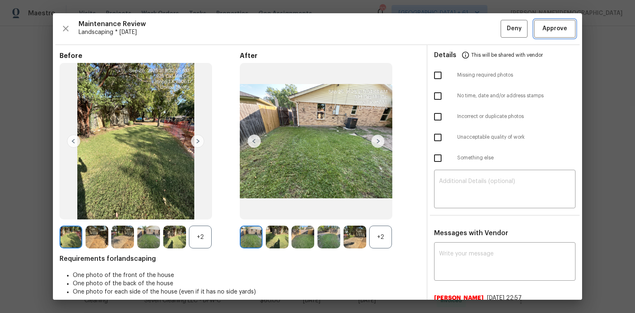
click at [451, 34] on button "Approve" at bounding box center [554, 29] width 41 height 18
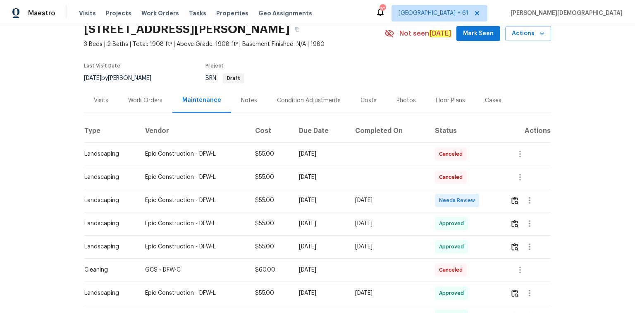
scroll to position [66, 0]
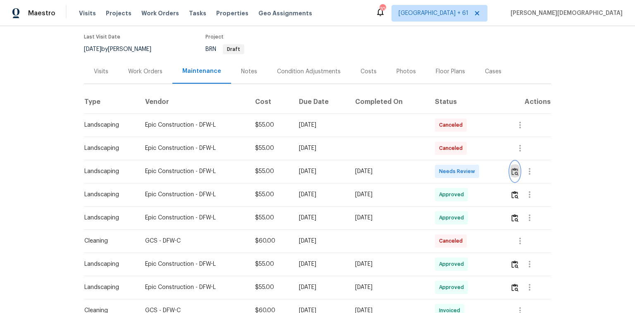
click at [451, 167] on img "button" at bounding box center [514, 171] width 7 height 8
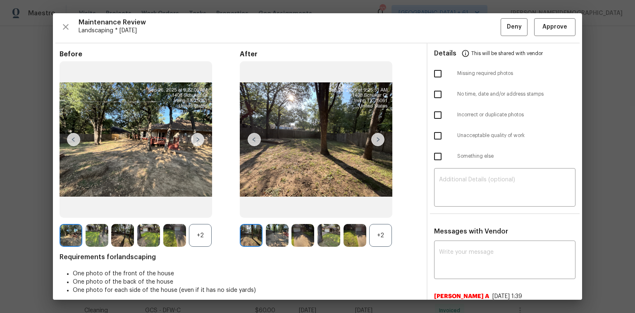
scroll to position [0, 0]
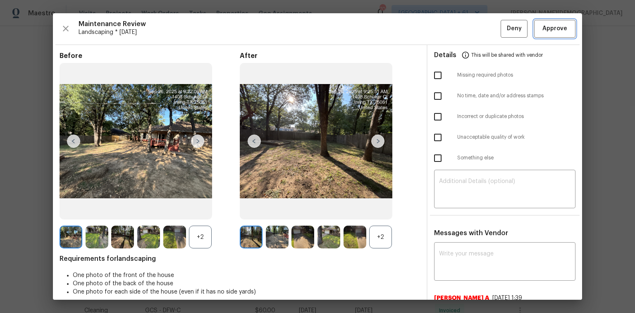
click at [451, 33] on span "Approve" at bounding box center [554, 29] width 25 height 10
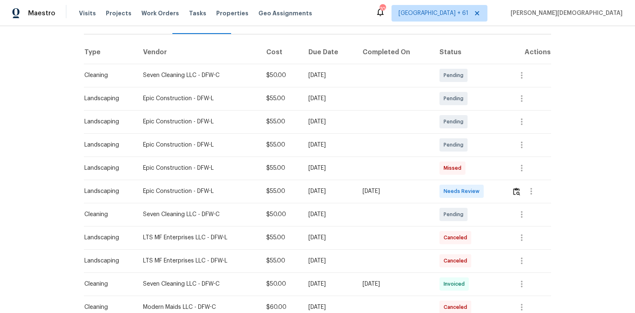
scroll to position [132, 0]
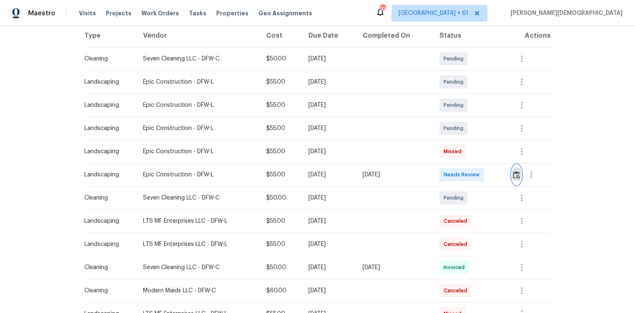
click at [514, 171] on img "button" at bounding box center [516, 175] width 7 height 8
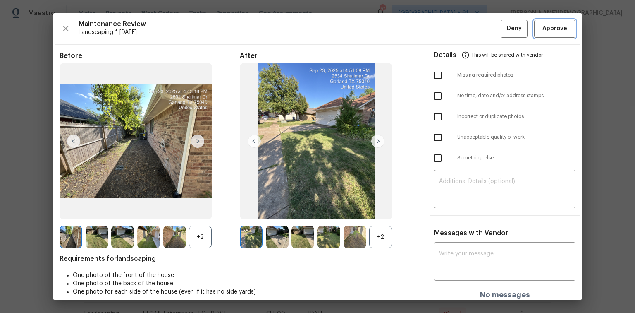
click at [542, 25] on span "Approve" at bounding box center [554, 29] width 25 height 10
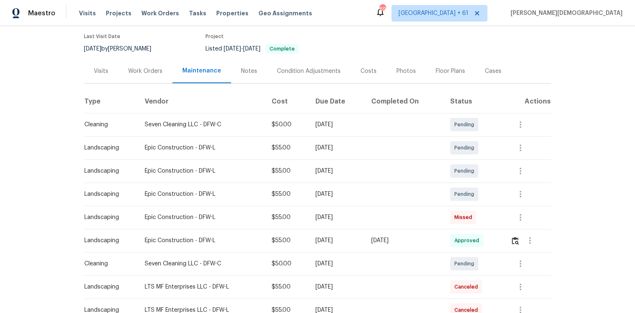
scroll to position [33, 0]
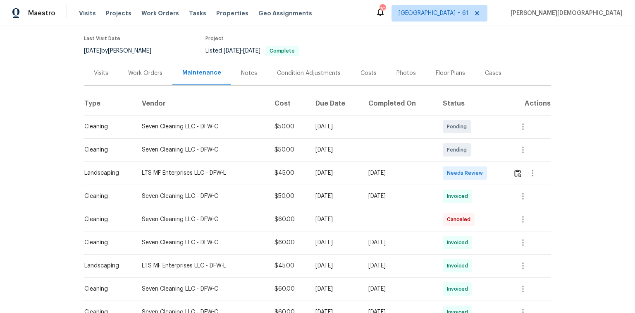
scroll to position [99, 0]
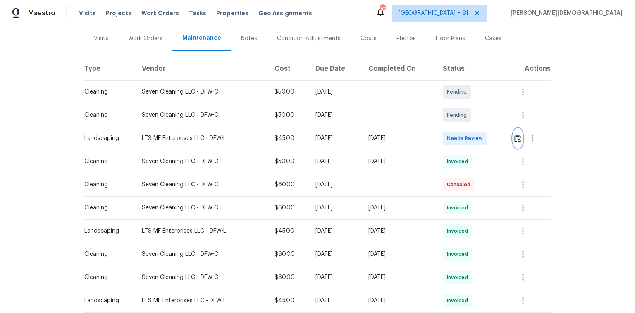
click at [515, 136] on img "button" at bounding box center [517, 138] width 7 height 8
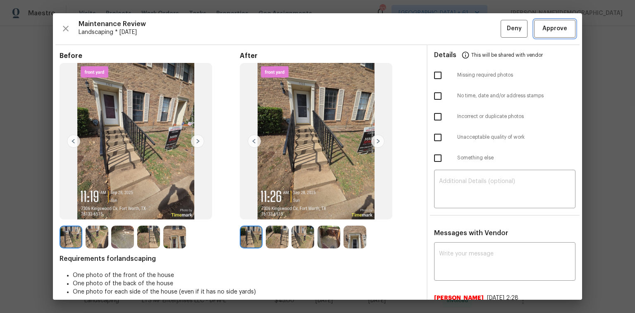
click at [552, 33] on span "Approve" at bounding box center [554, 29] width 25 height 10
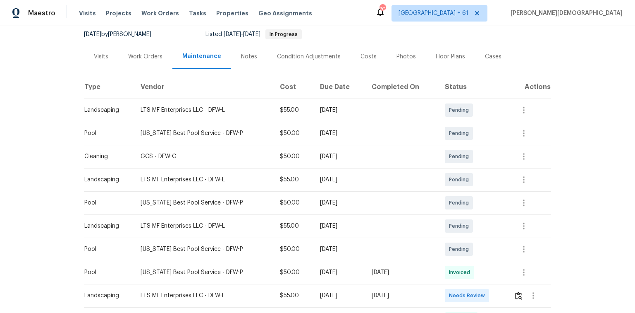
scroll to position [132, 0]
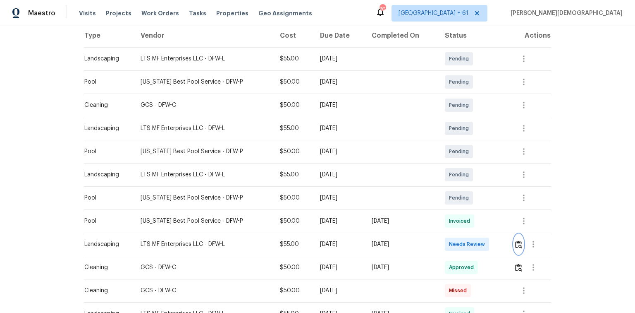
click at [451, 209] on img "button" at bounding box center [518, 244] width 7 height 8
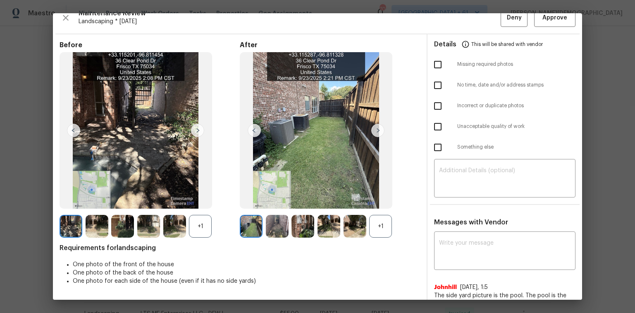
scroll to position [0, 0]
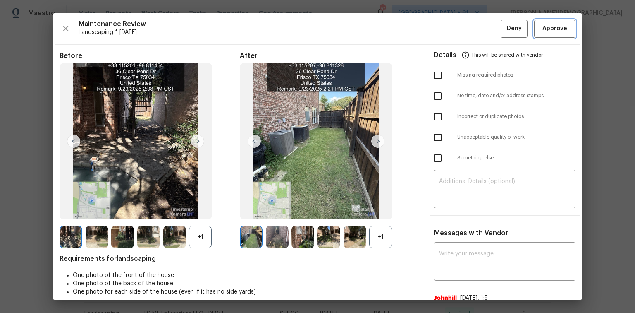
click at [451, 28] on span "Approve" at bounding box center [554, 29] width 25 height 10
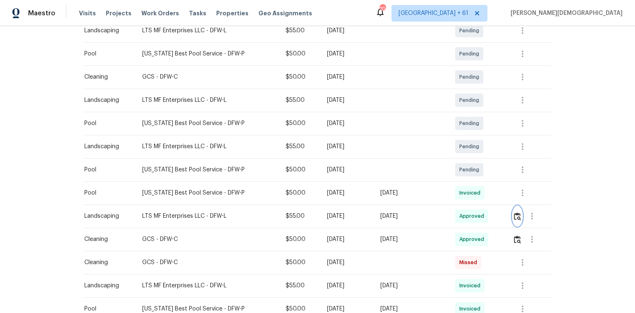
scroll to position [198, 0]
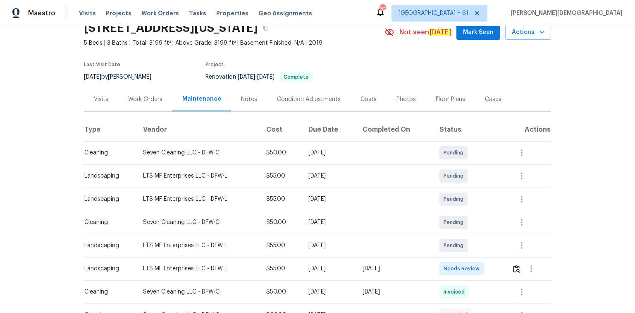
scroll to position [99, 0]
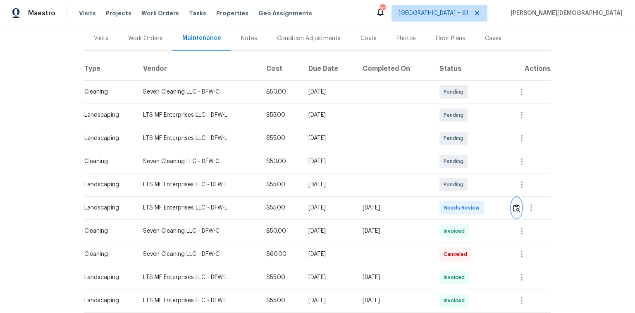
click at [520, 204] on button "button" at bounding box center [517, 208] width 10 height 20
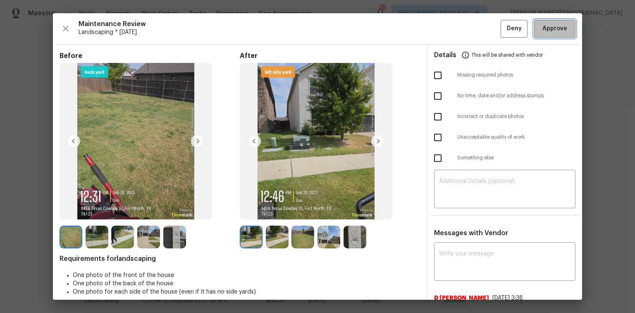
click at [556, 30] on span "Approve" at bounding box center [554, 29] width 25 height 10
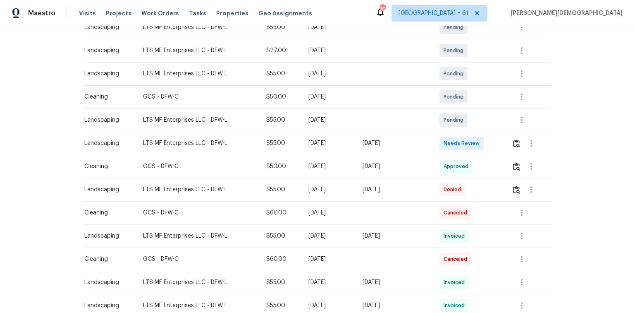
scroll to position [198, 0]
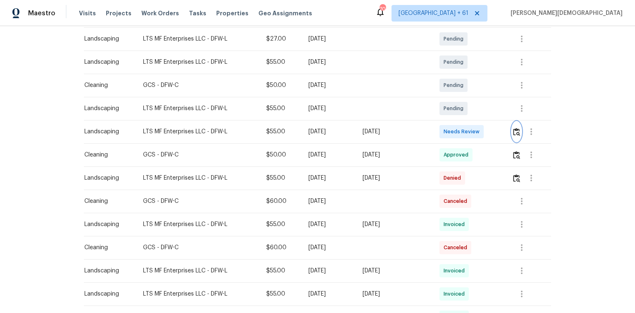
click at [451, 128] on img "button" at bounding box center [516, 132] width 7 height 8
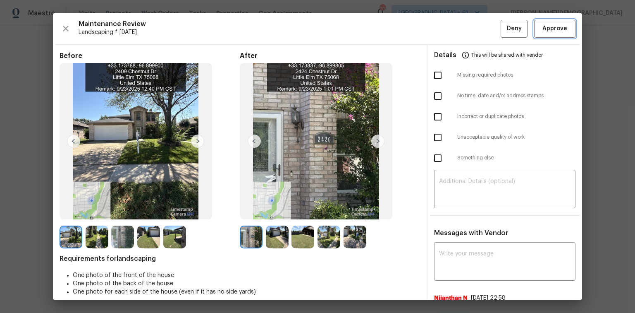
click at [451, 28] on span "Approve" at bounding box center [555, 29] width 28 height 10
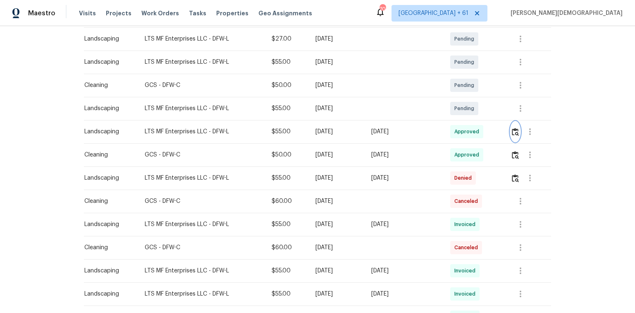
click at [451, 128] on img "button" at bounding box center [515, 132] width 7 height 8
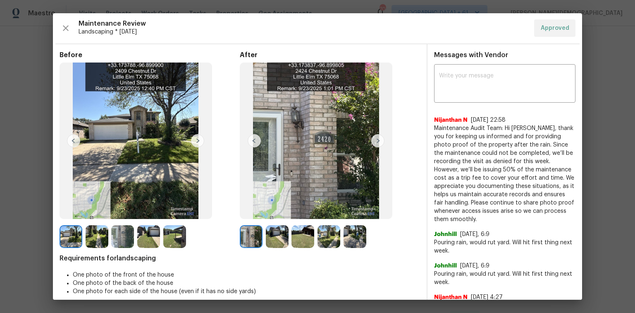
scroll to position [0, 0]
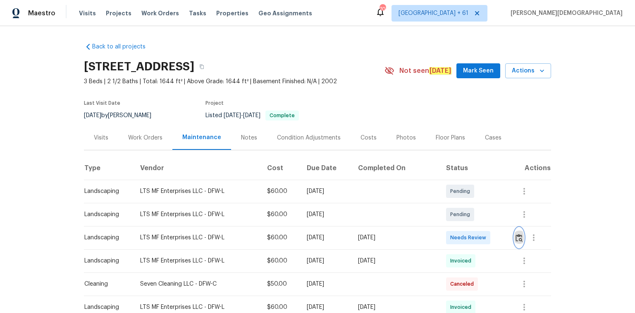
click at [451, 209] on img "button" at bounding box center [519, 238] width 7 height 8
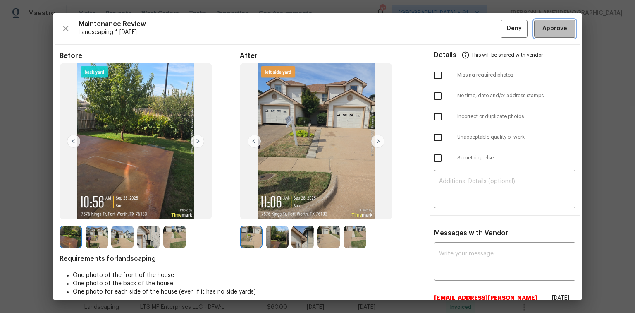
click at [451, 29] on span "Approve" at bounding box center [554, 29] width 25 height 10
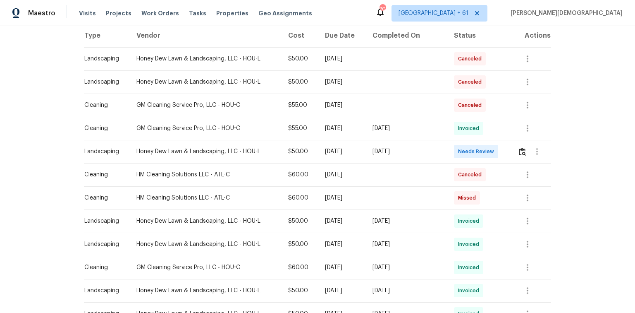
scroll to position [33, 0]
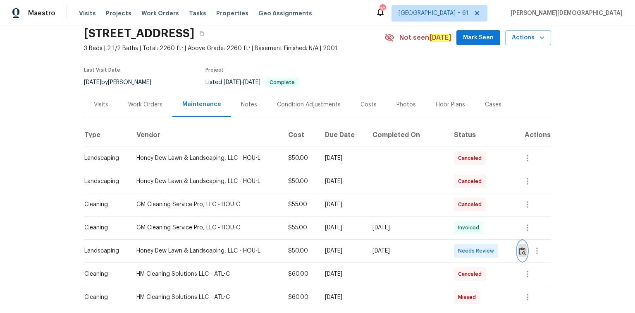
click at [451, 209] on img "button" at bounding box center [522, 251] width 7 height 8
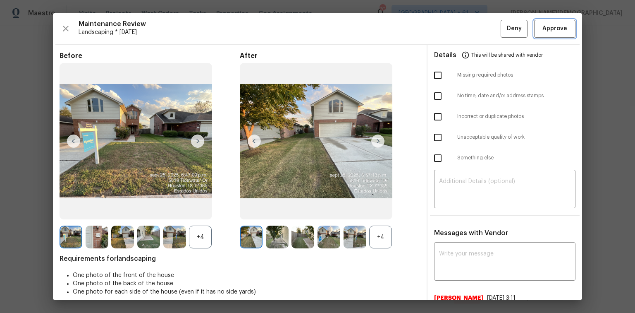
click at [451, 31] on span "Approve" at bounding box center [554, 29] width 25 height 10
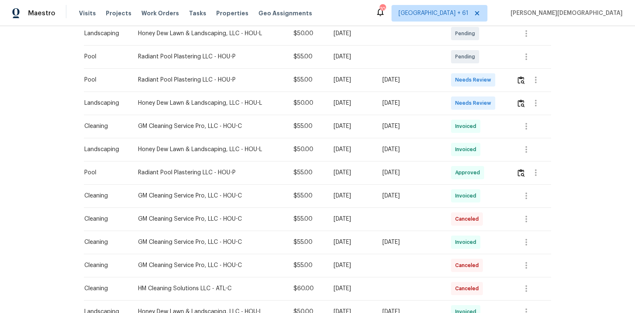
scroll to position [298, 0]
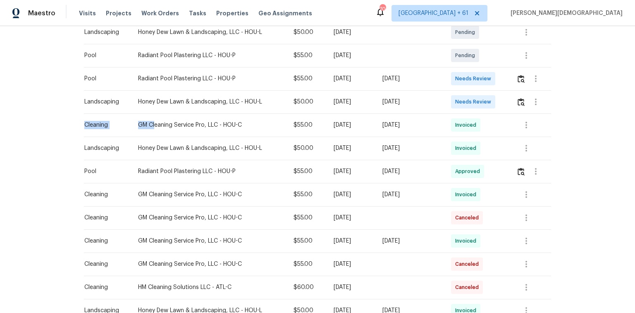
drag, startPoint x: 83, startPoint y: 113, endPoint x: 152, endPoint y: 111, distance: 69.1
click at [152, 113] on tr "Cleaning GM Cleaning Service Pro, LLC - HOU-C $55.00 [DATE] [DATE] Invoiced" at bounding box center [317, 124] width 467 height 23
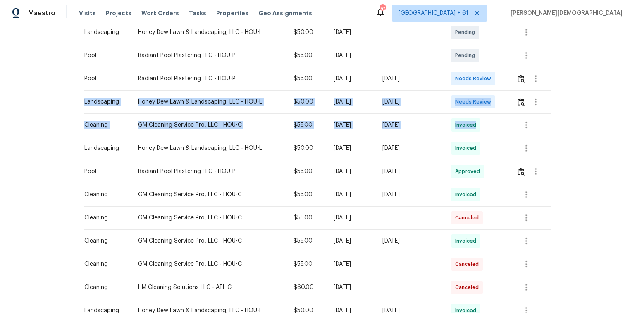
drag, startPoint x: 124, startPoint y: 109, endPoint x: 513, endPoint y: 119, distance: 389.5
click at [451, 119] on tbody "Cleaning GM Cleaning Service Pro, LLC - HOU-C $55.00 [DATE] Pending Landscaping…" at bounding box center [317, 171] width 467 height 579
click at [451, 108] on td at bounding box center [530, 101] width 41 height 23
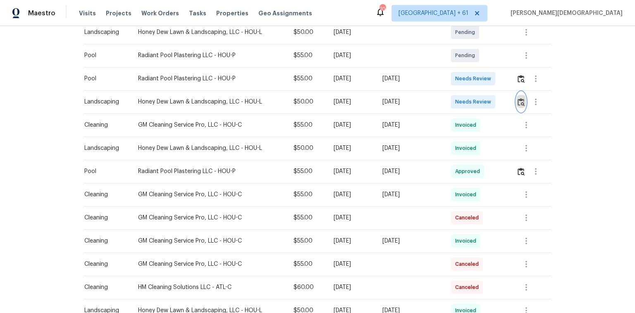
click at [451, 95] on button "button" at bounding box center [521, 102] width 10 height 20
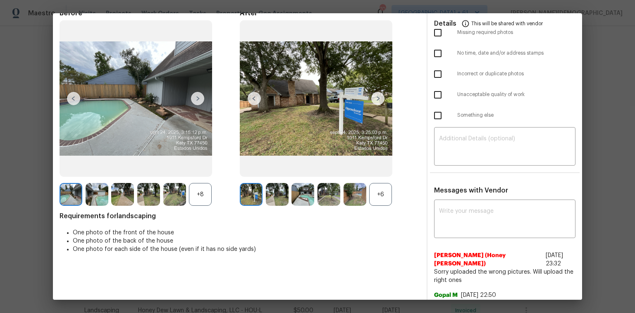
scroll to position [0, 0]
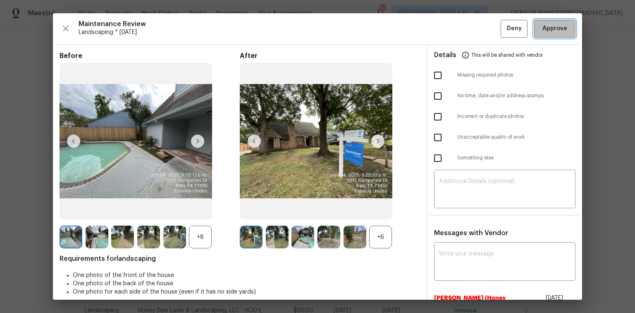
click at [451, 31] on span "Approve" at bounding box center [554, 29] width 25 height 10
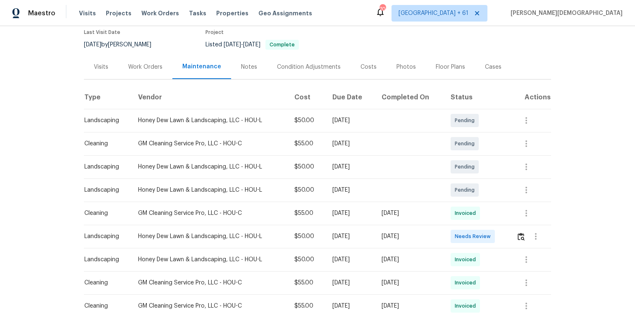
scroll to position [132, 0]
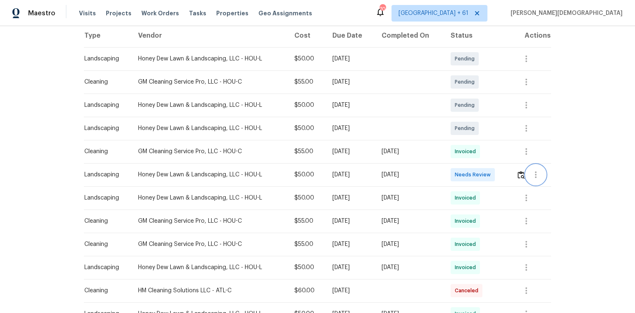
click at [451, 170] on button "button" at bounding box center [536, 175] width 20 height 20
click at [451, 172] on div at bounding box center [317, 156] width 635 height 313
click at [451, 172] on img "button" at bounding box center [521, 175] width 7 height 8
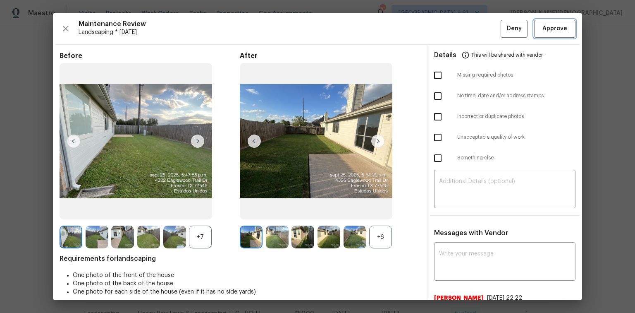
click at [451, 31] on span "Approve" at bounding box center [554, 29] width 25 height 10
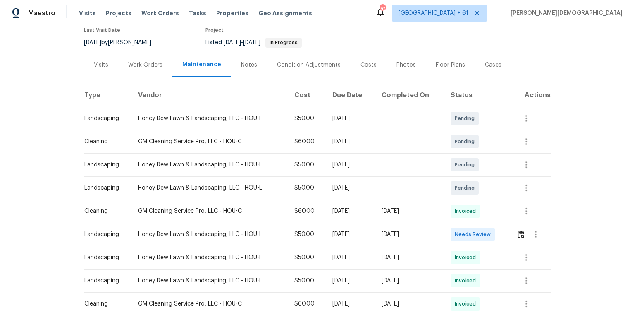
scroll to position [132, 0]
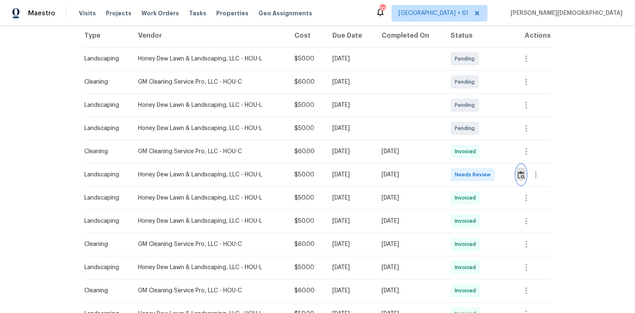
click at [520, 172] on img "button" at bounding box center [521, 175] width 7 height 8
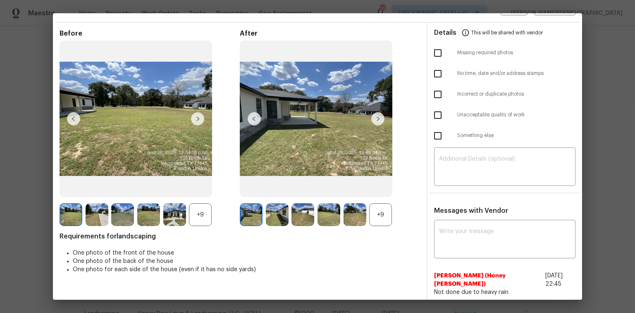
scroll to position [0, 0]
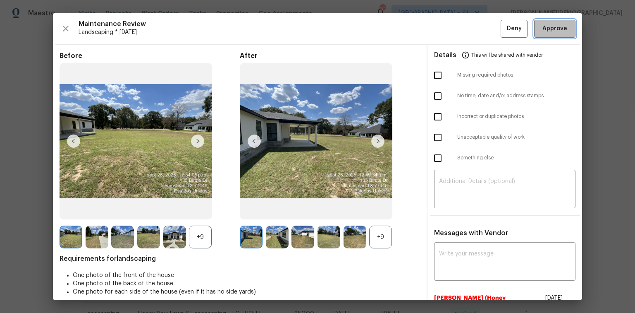
click at [547, 28] on span "Approve" at bounding box center [554, 29] width 25 height 10
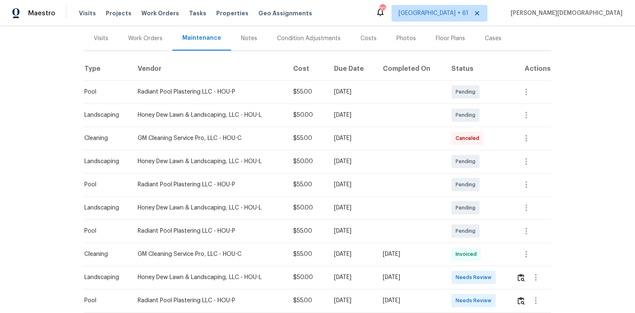
scroll to position [232, 0]
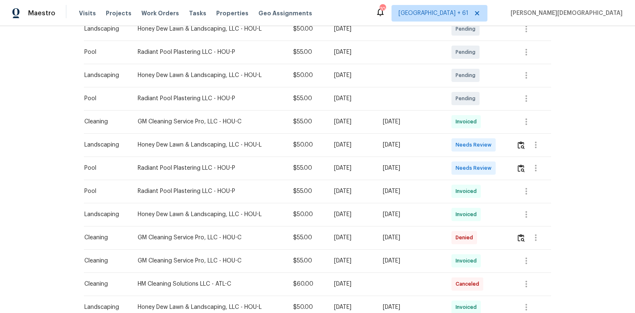
click at [519, 133] on td at bounding box center [530, 144] width 41 height 23
click at [519, 142] on img "button" at bounding box center [521, 145] width 7 height 8
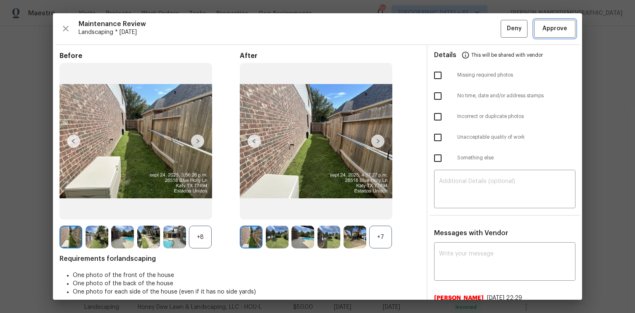
click at [541, 24] on span "Approve" at bounding box center [555, 29] width 28 height 10
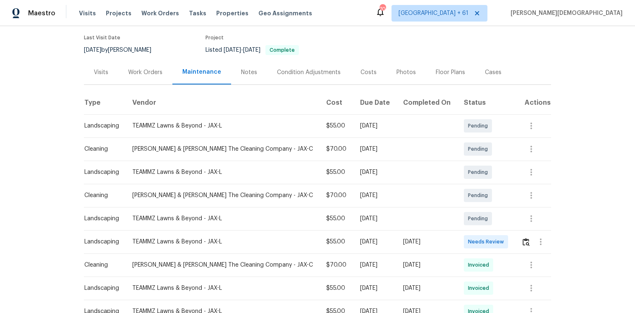
scroll to position [99, 0]
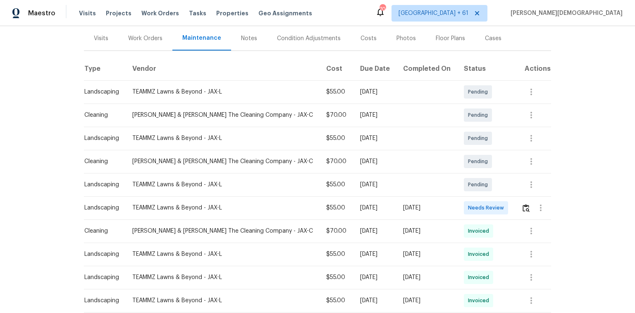
click at [451, 201] on td at bounding box center [533, 207] width 36 height 23
click at [451, 204] on img "button" at bounding box center [526, 208] width 7 height 8
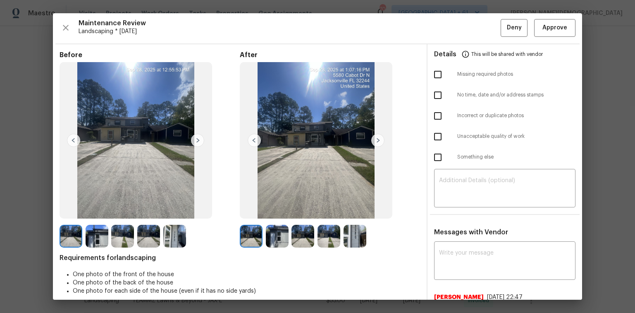
scroll to position [0, 0]
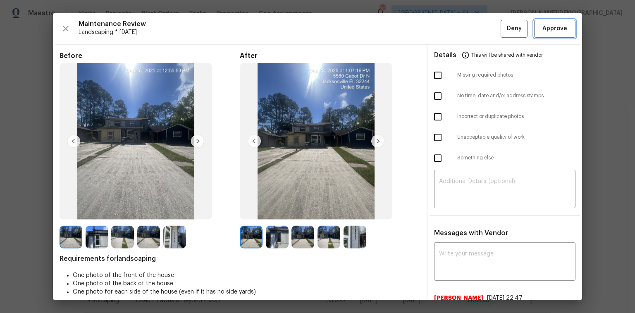
click at [451, 21] on button "Approve" at bounding box center [554, 29] width 41 height 18
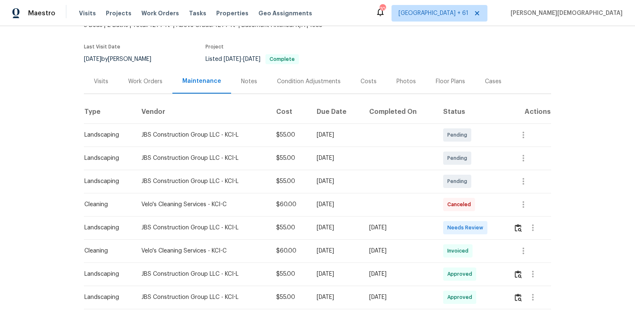
scroll to position [99, 0]
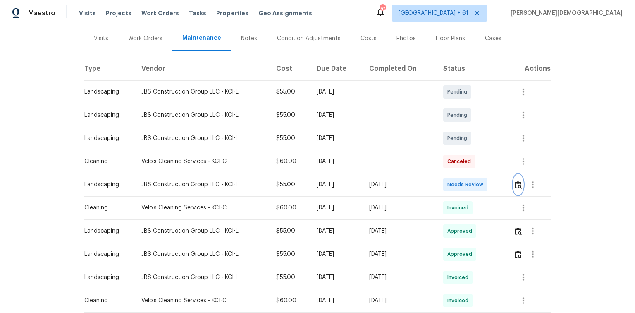
click at [451, 181] on img "button" at bounding box center [518, 185] width 7 height 8
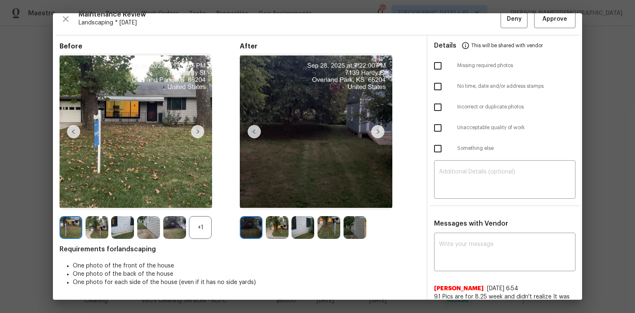
scroll to position [17, 0]
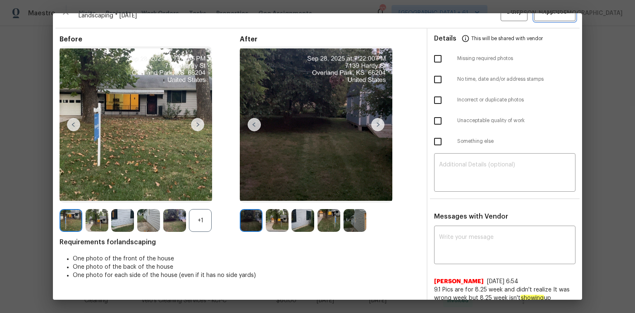
click at [451, 17] on button "Approve" at bounding box center [554, 12] width 41 height 18
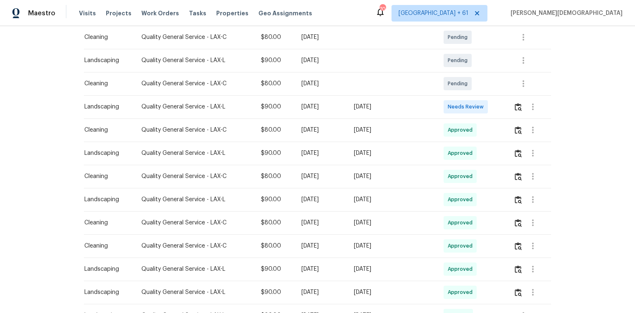
scroll to position [165, 0]
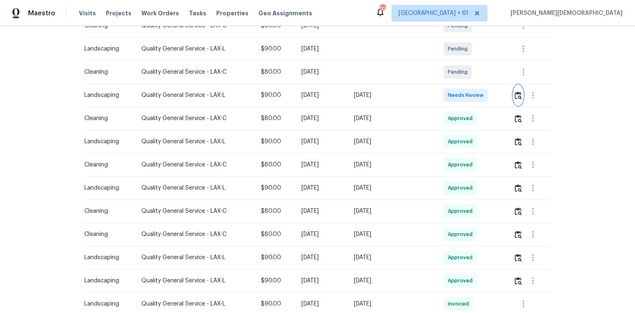
click at [451, 91] on img "button" at bounding box center [518, 95] width 7 height 8
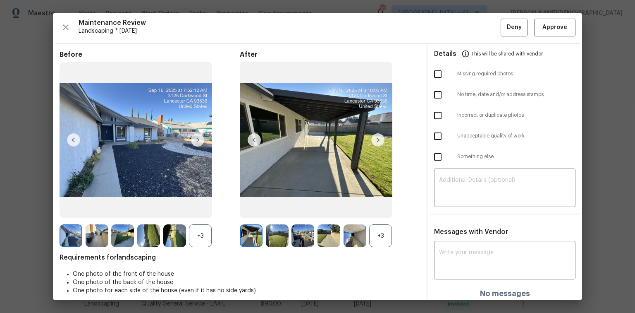
scroll to position [0, 0]
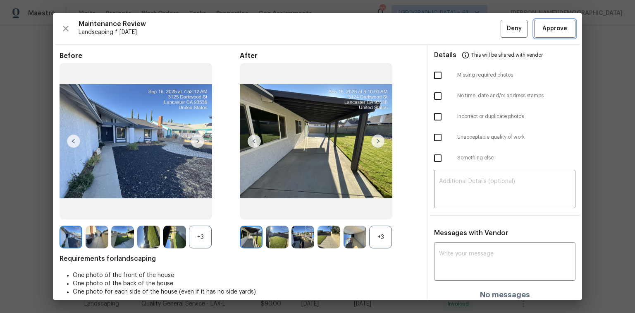
click at [451, 31] on span "Approve" at bounding box center [554, 29] width 25 height 10
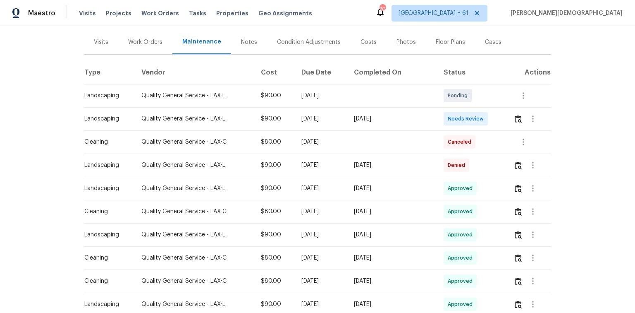
scroll to position [99, 0]
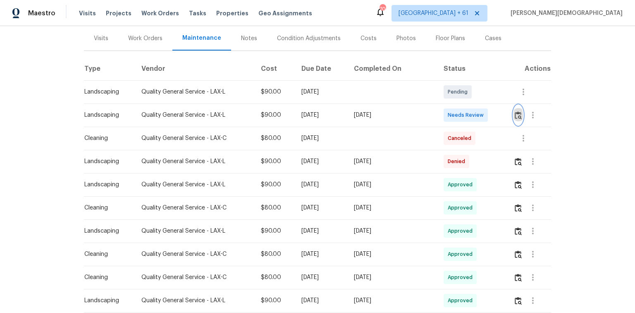
click at [451, 111] on img "button" at bounding box center [518, 115] width 7 height 8
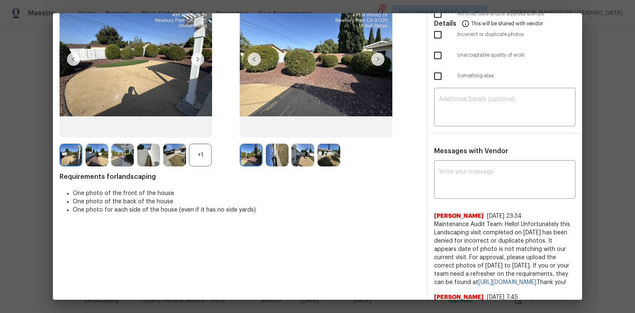
scroll to position [0, 0]
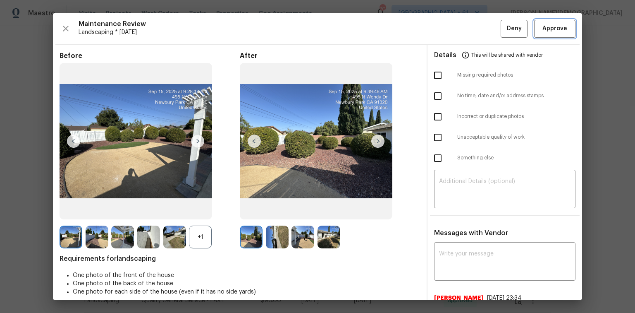
click at [451, 26] on span "Approve" at bounding box center [554, 29] width 25 height 10
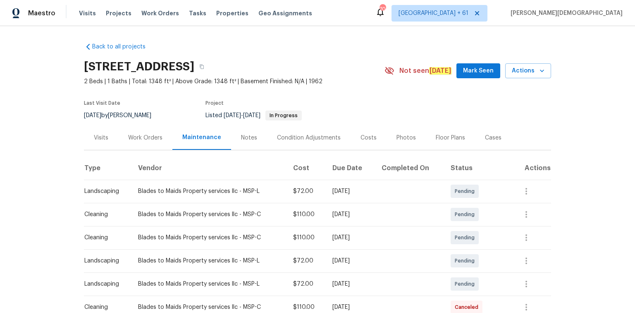
scroll to position [165, 0]
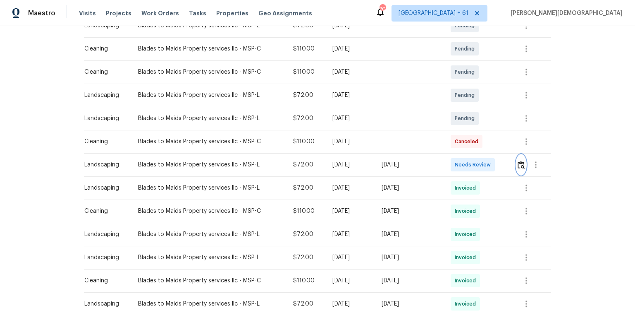
click at [451, 161] on img "button" at bounding box center [521, 165] width 7 height 8
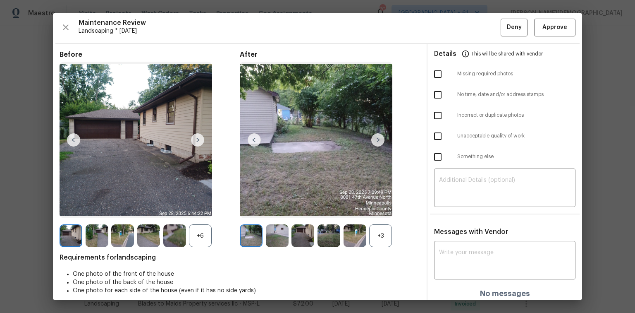
scroll to position [0, 0]
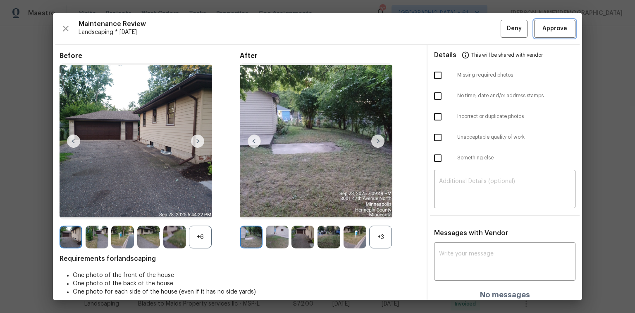
click at [451, 30] on span "Approve" at bounding box center [554, 29] width 25 height 10
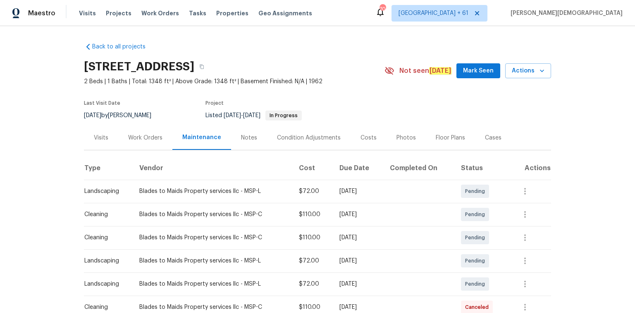
scroll to position [165, 0]
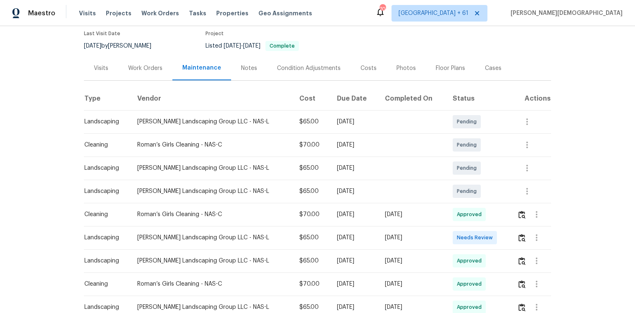
scroll to position [165, 0]
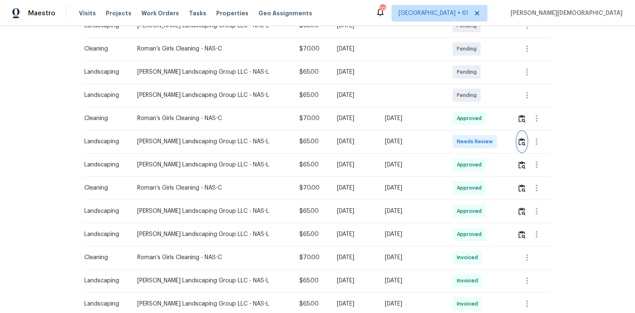
click at [451, 140] on button "button" at bounding box center [522, 141] width 10 height 20
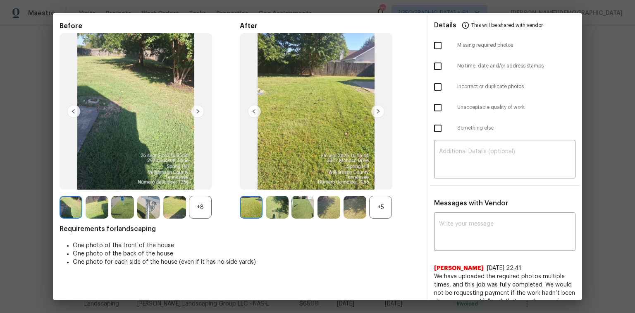
scroll to position [0, 0]
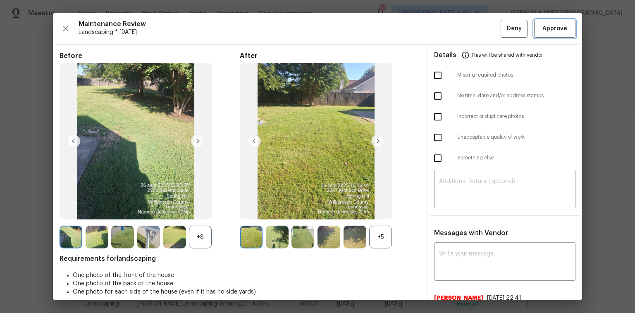
click at [451, 22] on button "Approve" at bounding box center [554, 29] width 41 height 18
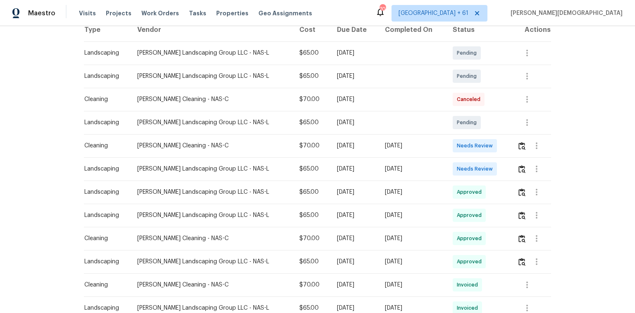
scroll to position [198, 0]
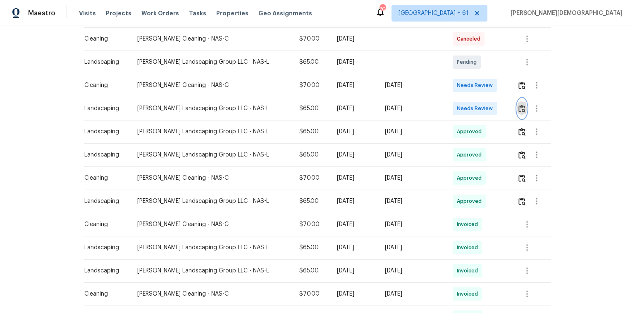
click at [451, 98] on button "button" at bounding box center [522, 108] width 10 height 20
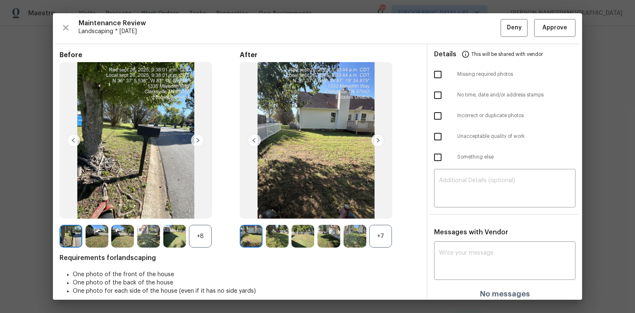
scroll to position [0, 0]
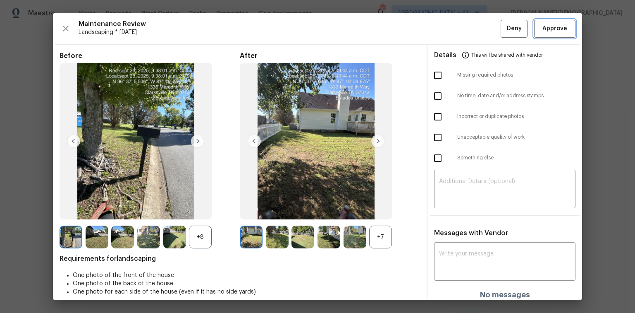
click at [451, 25] on span "Approve" at bounding box center [554, 29] width 25 height 10
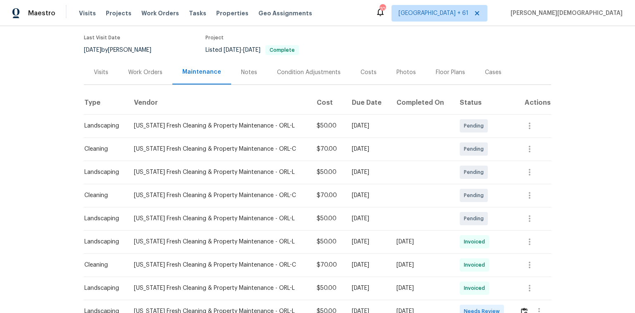
scroll to position [132, 0]
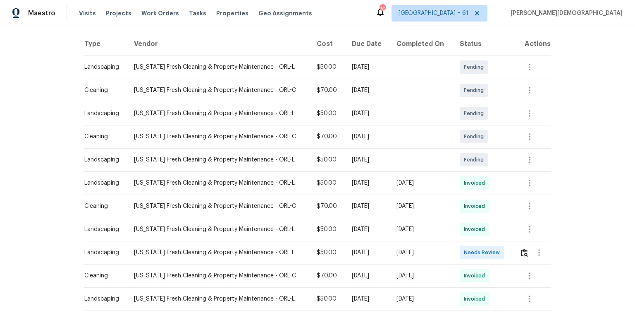
click at [451, 209] on td at bounding box center [532, 252] width 38 height 23
click at [451, 209] on img "button" at bounding box center [524, 252] width 7 height 8
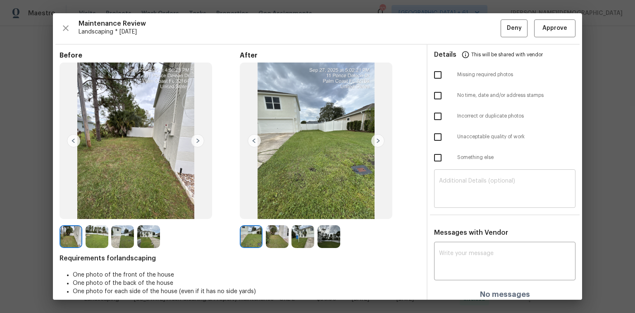
scroll to position [0, 0]
click at [451, 33] on span "Approve" at bounding box center [554, 29] width 25 height 10
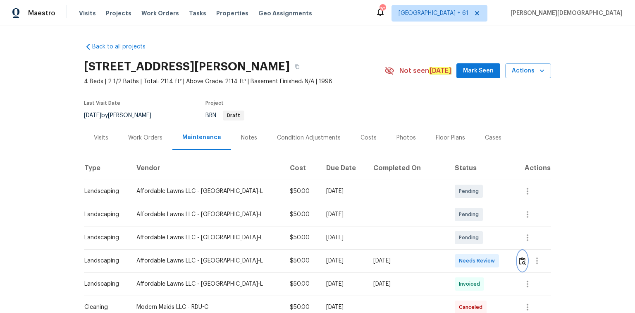
click at [451, 209] on img "button" at bounding box center [522, 261] width 7 height 8
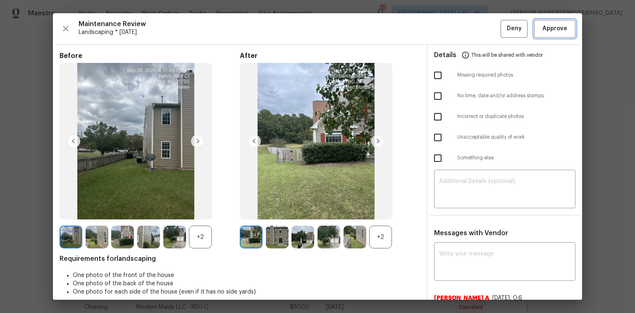
click at [451, 26] on span "Approve" at bounding box center [555, 29] width 28 height 10
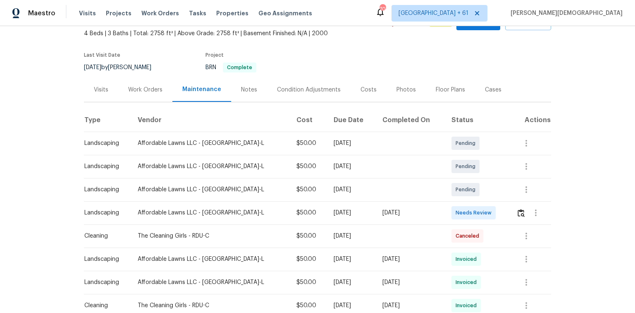
scroll to position [99, 0]
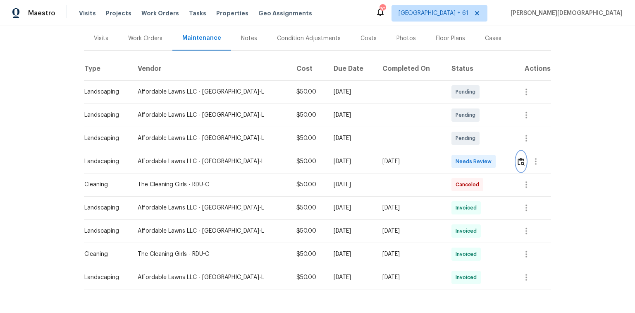
click at [451, 158] on img "button" at bounding box center [521, 162] width 7 height 8
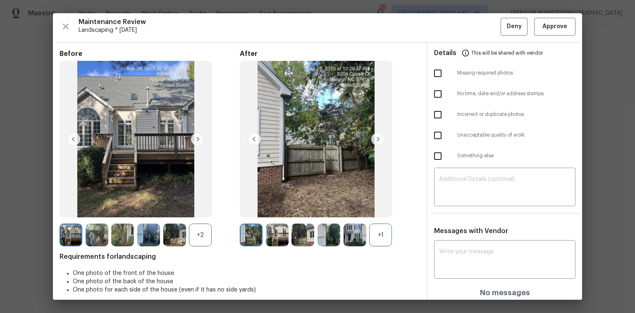
scroll to position [0, 0]
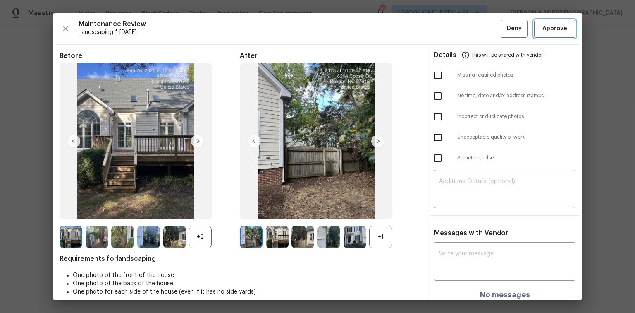
drag, startPoint x: 544, startPoint y: 31, endPoint x: 519, endPoint y: 31, distance: 24.8
click at [451, 32] on span "Approve" at bounding box center [554, 29] width 25 height 10
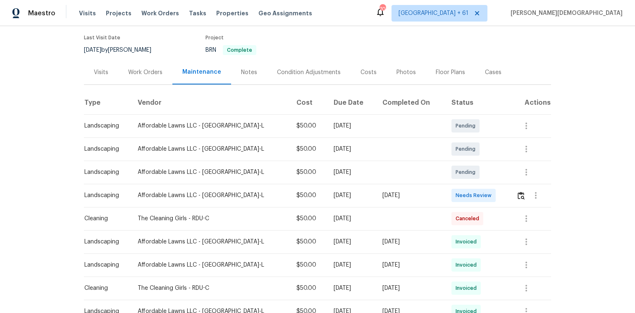
scroll to position [66, 0]
click at [451, 184] on button "button" at bounding box center [521, 194] width 10 height 20
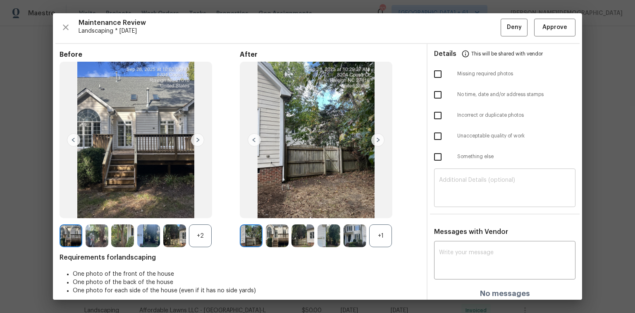
scroll to position [0, 0]
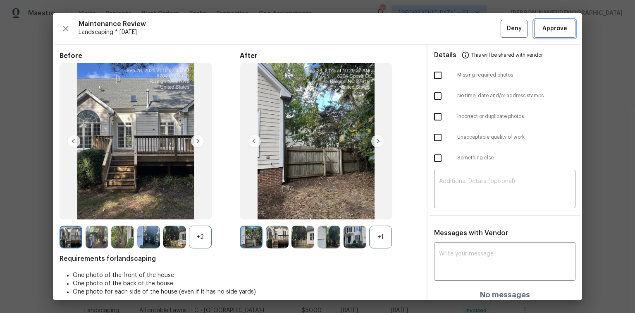
click at [451, 27] on span "Approve" at bounding box center [554, 29] width 25 height 10
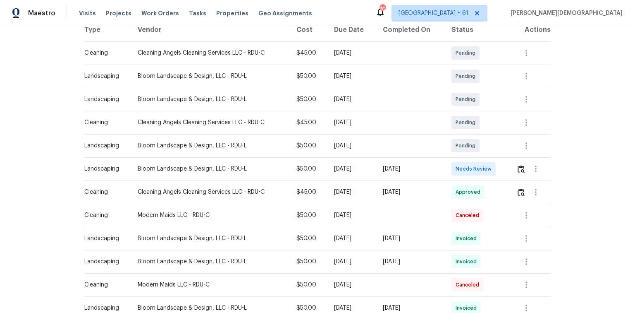
scroll to position [198, 0]
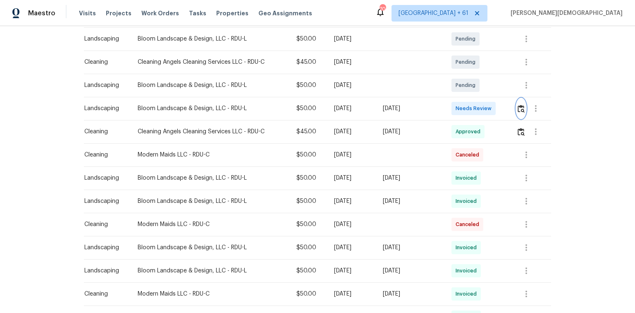
click at [451, 111] on button "button" at bounding box center [521, 108] width 10 height 20
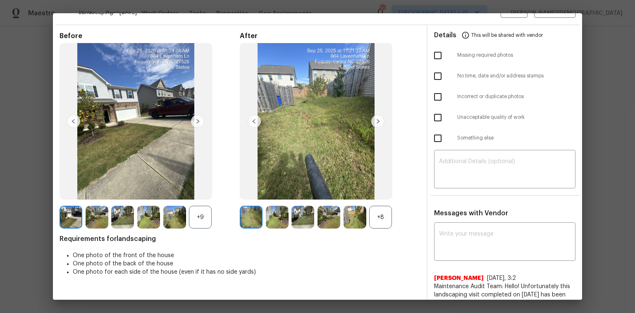
scroll to position [0, 0]
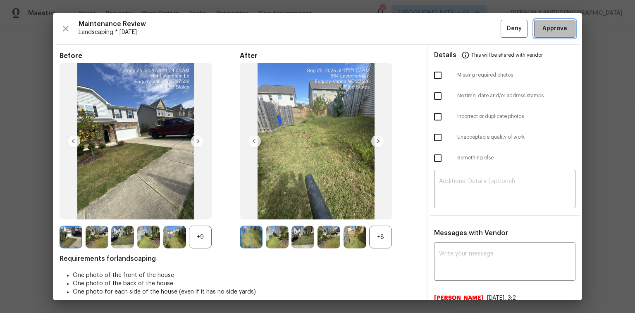
click at [451, 28] on span "Approve" at bounding box center [554, 29] width 25 height 10
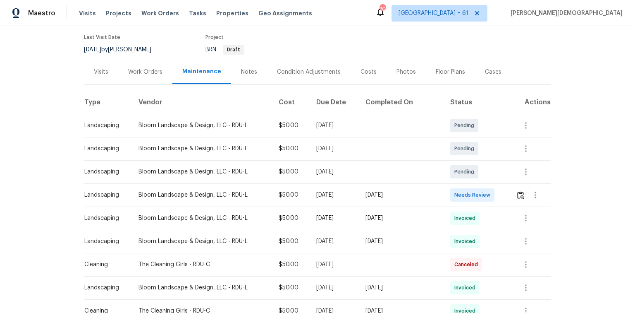
scroll to position [66, 0]
click at [451, 192] on img "button" at bounding box center [520, 195] width 7 height 8
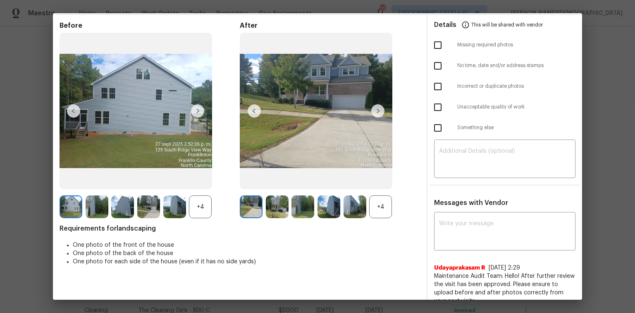
scroll to position [0, 0]
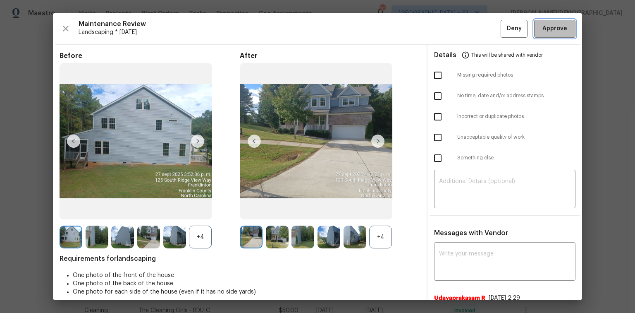
click at [451, 31] on span "Approve" at bounding box center [554, 29] width 25 height 10
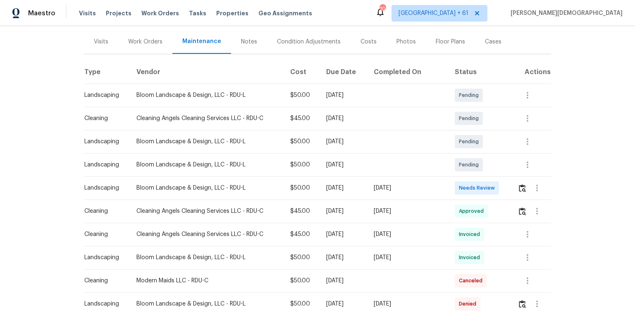
scroll to position [99, 0]
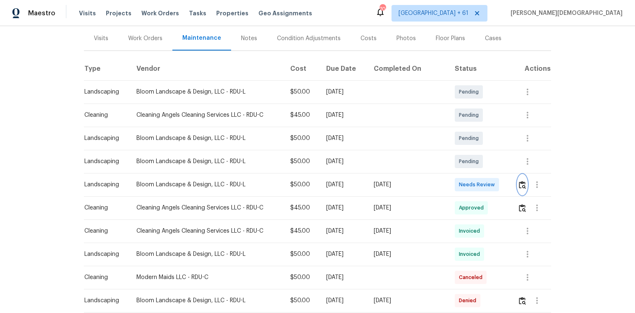
click at [451, 181] on img "button" at bounding box center [522, 185] width 7 height 8
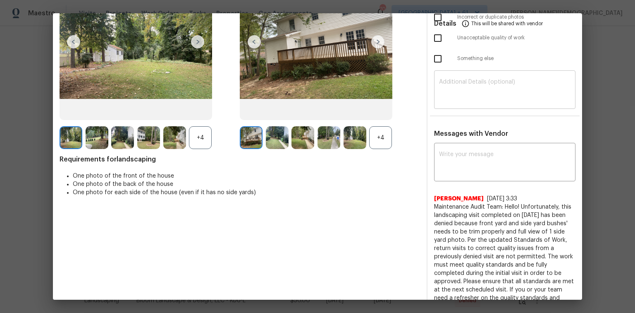
scroll to position [0, 0]
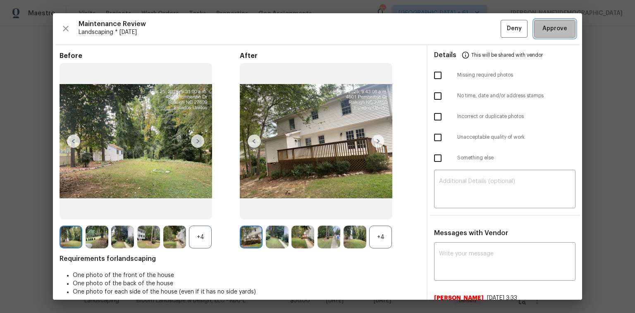
click at [451, 25] on span "Approve" at bounding box center [554, 29] width 25 height 10
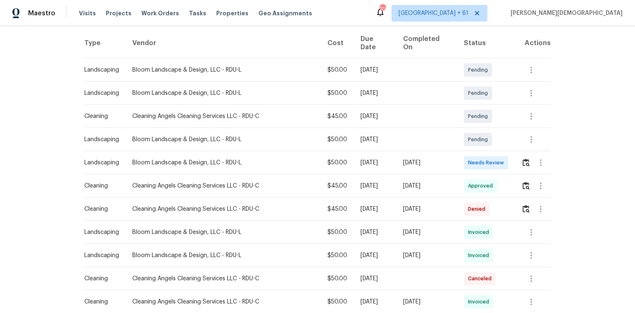
scroll to position [132, 0]
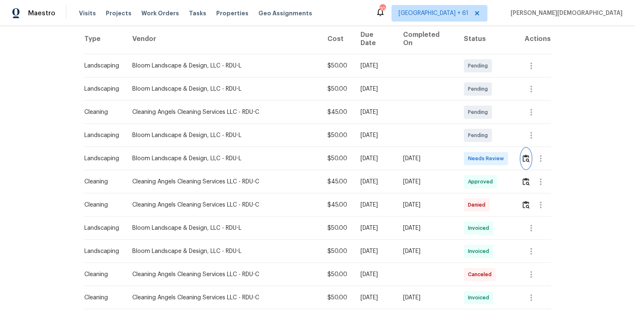
click at [451, 154] on img "button" at bounding box center [526, 158] width 7 height 8
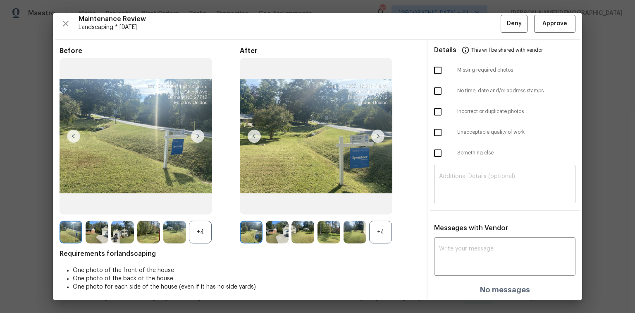
scroll to position [7, 0]
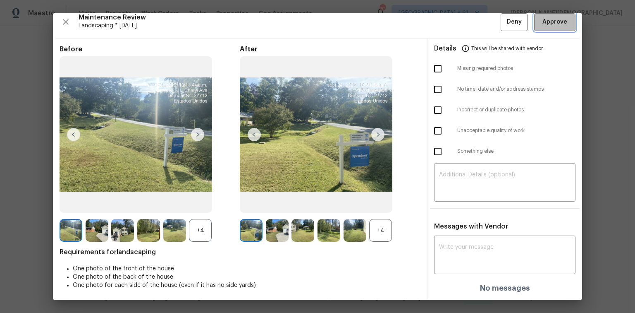
click at [451, 27] on button "Approve" at bounding box center [554, 22] width 41 height 18
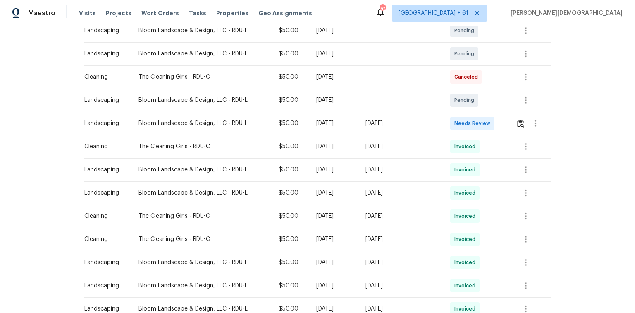
scroll to position [165, 0]
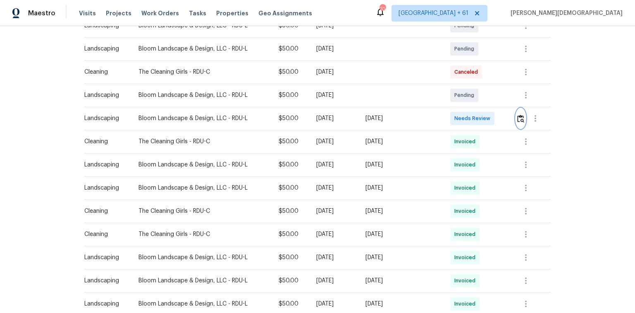
click at [451, 119] on button "button" at bounding box center [521, 118] width 10 height 20
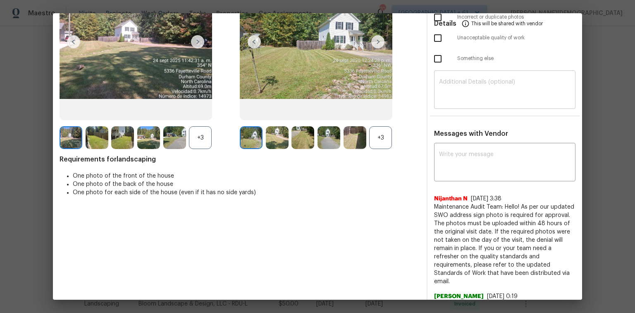
scroll to position [0, 0]
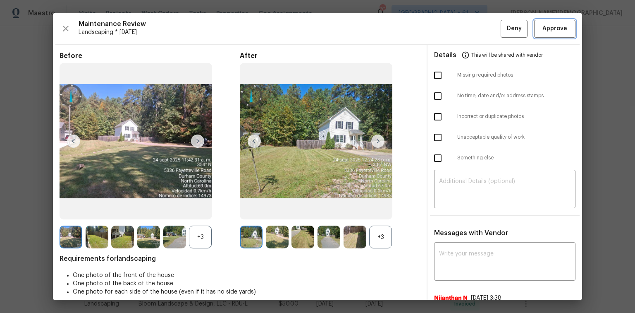
click at [451, 33] on button "Approve" at bounding box center [554, 29] width 41 height 18
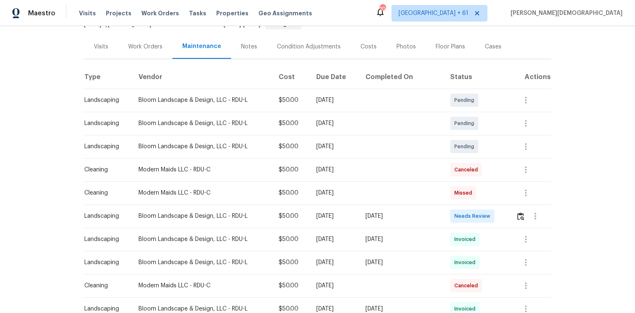
scroll to position [99, 0]
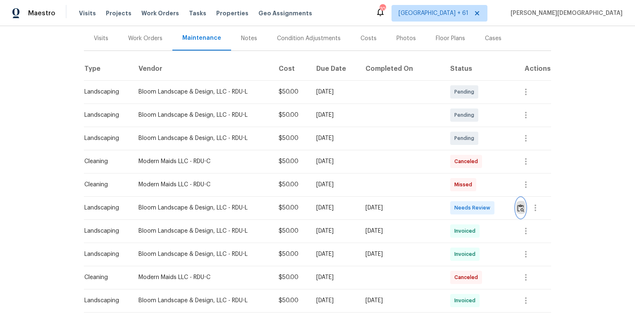
click at [522, 209] on button "button" at bounding box center [521, 208] width 10 height 20
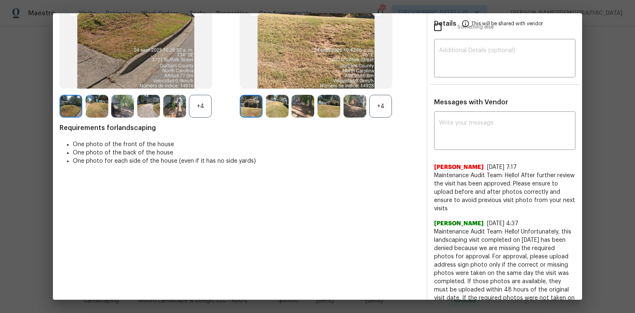
scroll to position [0, 0]
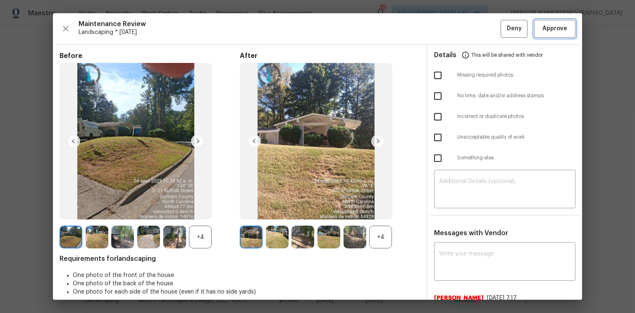
click at [552, 31] on span "Approve" at bounding box center [554, 29] width 25 height 10
